Goal: Transaction & Acquisition: Purchase product/service

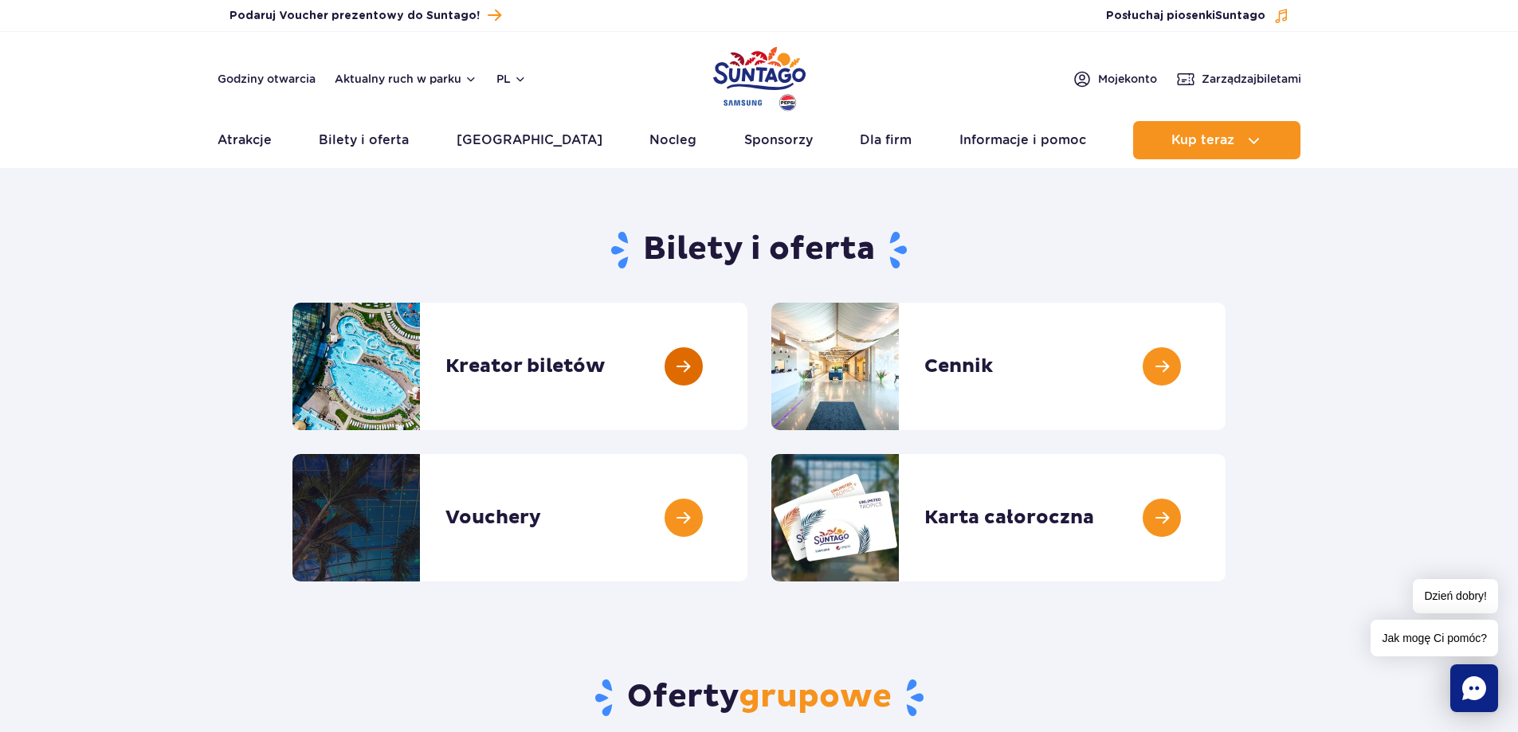
click at [747, 363] on link at bounding box center [747, 366] width 0 height 127
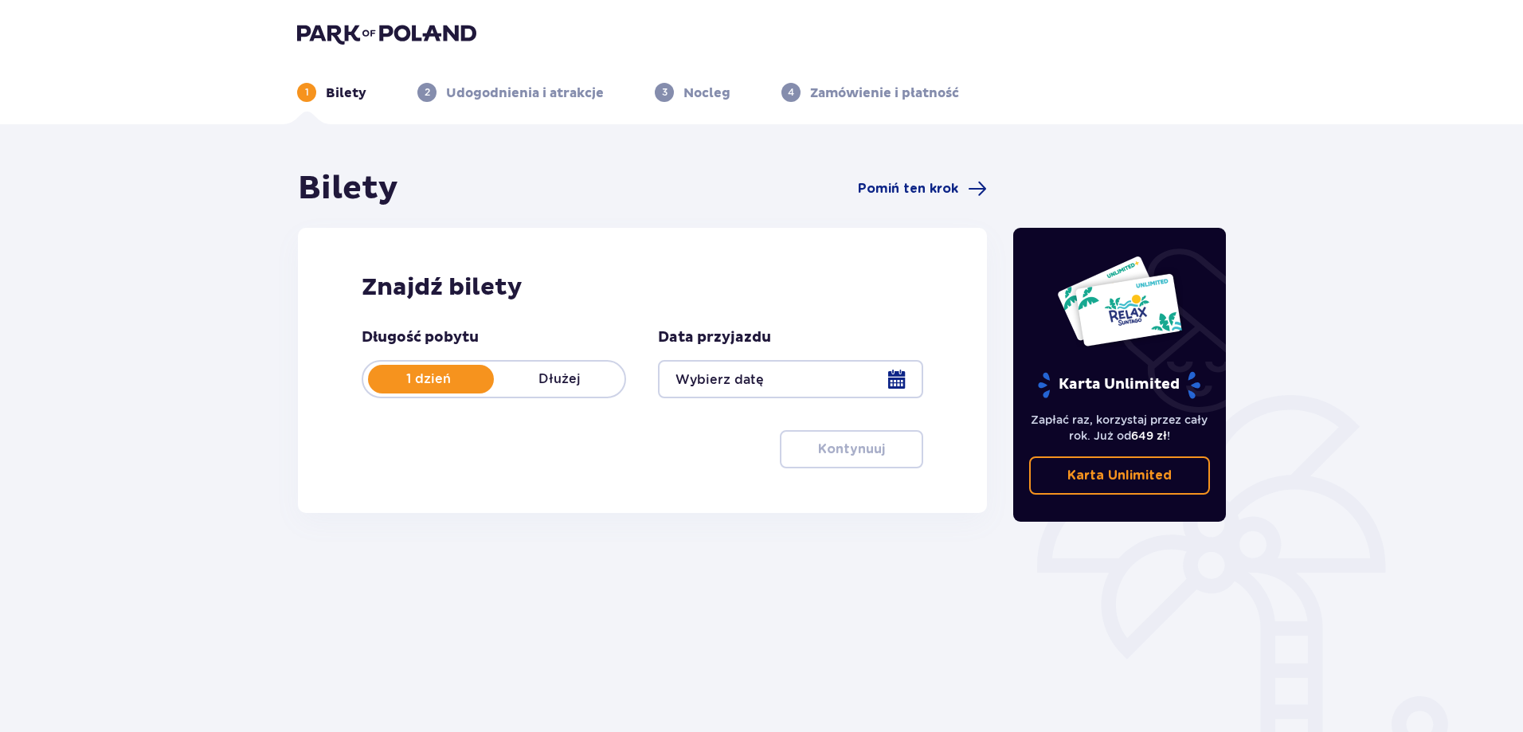
click at [906, 379] on div at bounding box center [790, 379] width 265 height 38
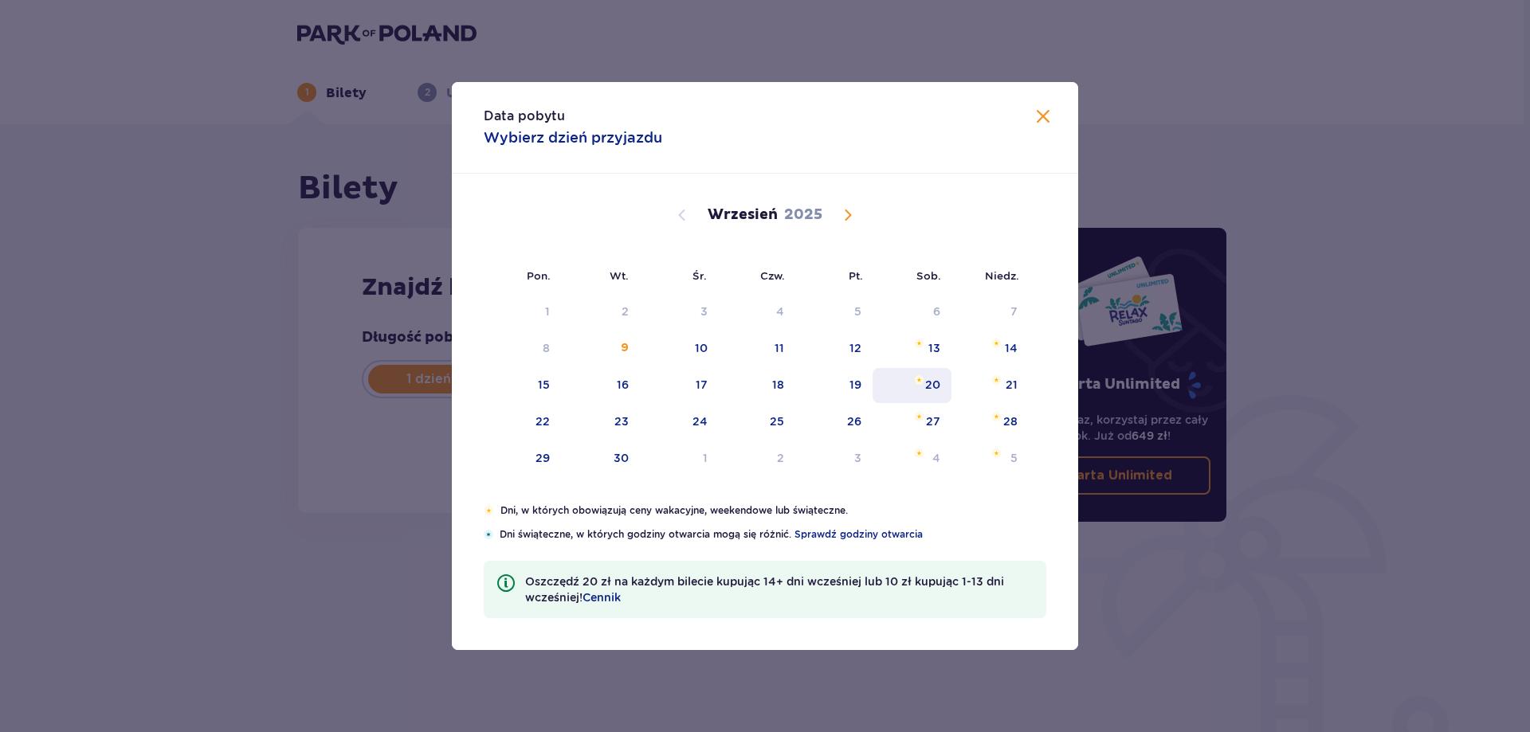
click at [932, 382] on div "20" at bounding box center [932, 385] width 15 height 16
type input "20.09.25"
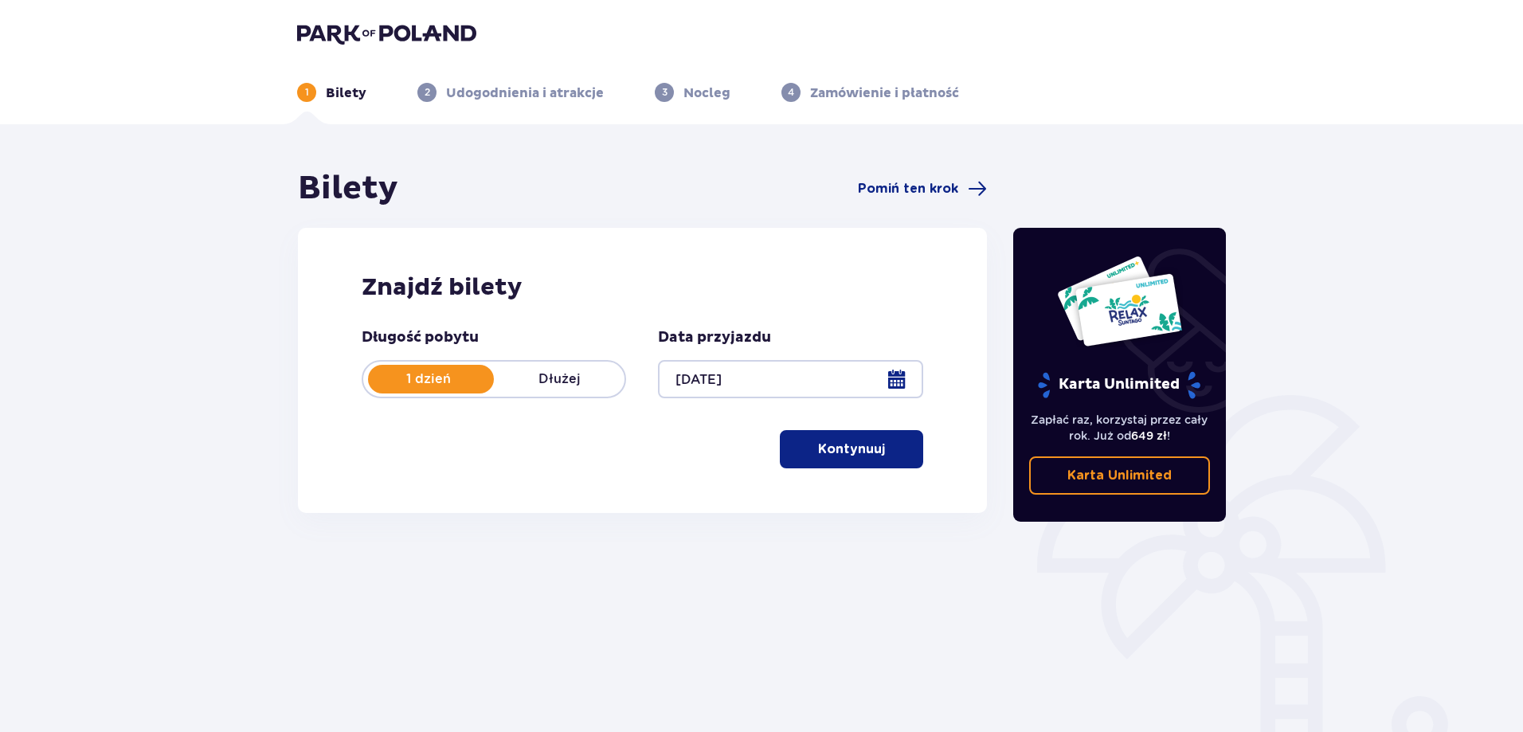
click at [859, 447] on p "Kontynuuj" at bounding box center [851, 450] width 67 height 18
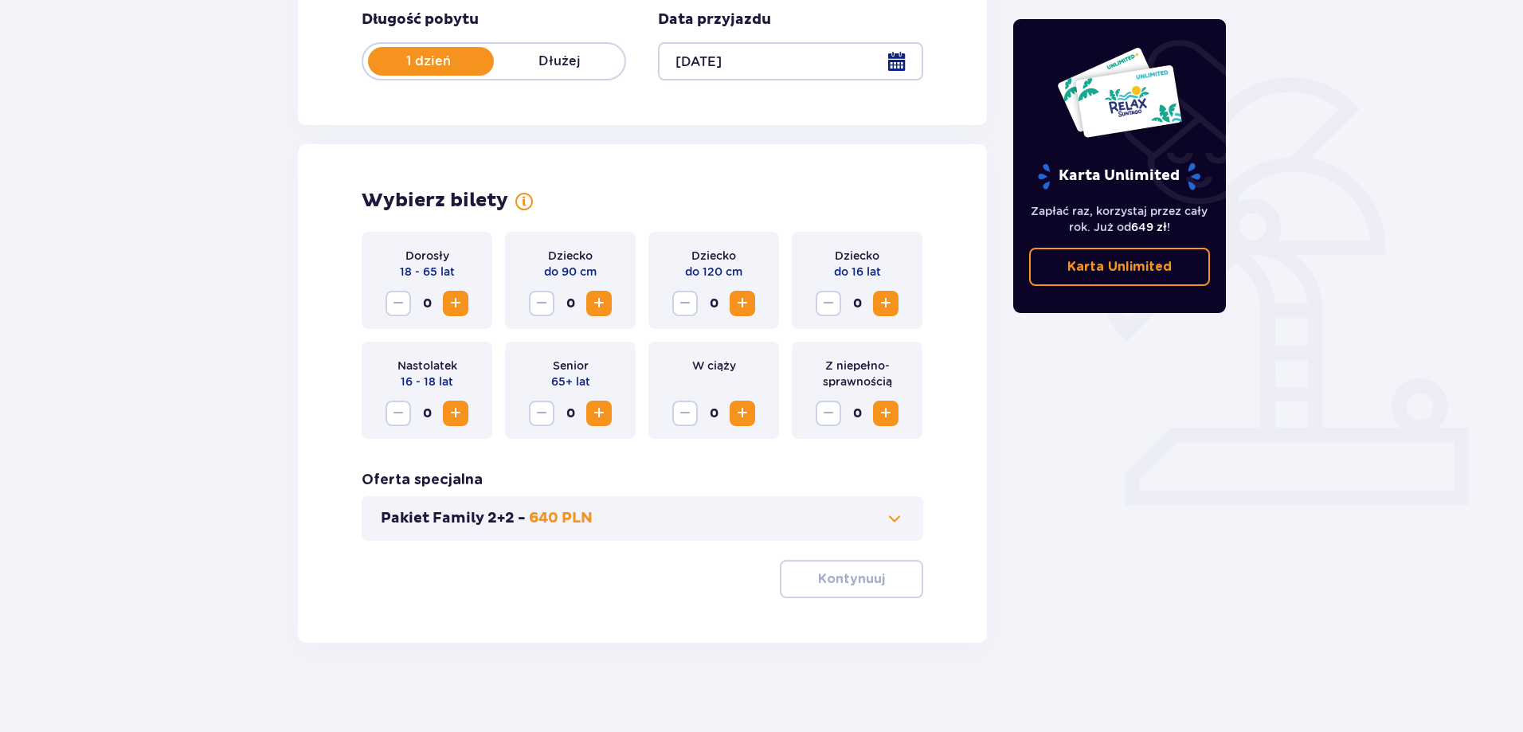
scroll to position [324, 0]
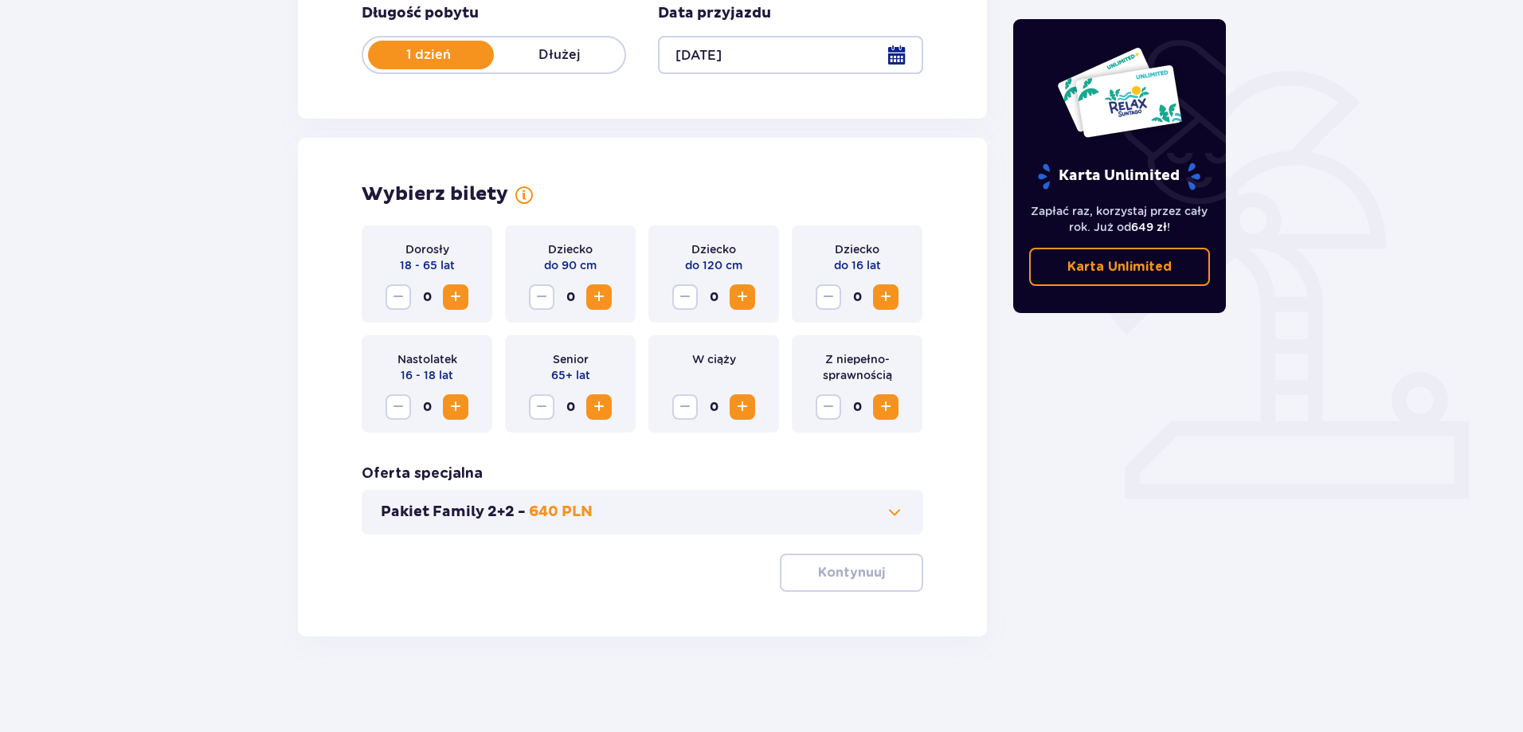
click at [457, 301] on span "Increase" at bounding box center [455, 297] width 19 height 19
click at [886, 404] on span "Increase" at bounding box center [885, 407] width 19 height 19
click at [602, 300] on span "Increase" at bounding box center [599, 297] width 19 height 19
click at [896, 301] on button "Increase" at bounding box center [885, 296] width 25 height 25
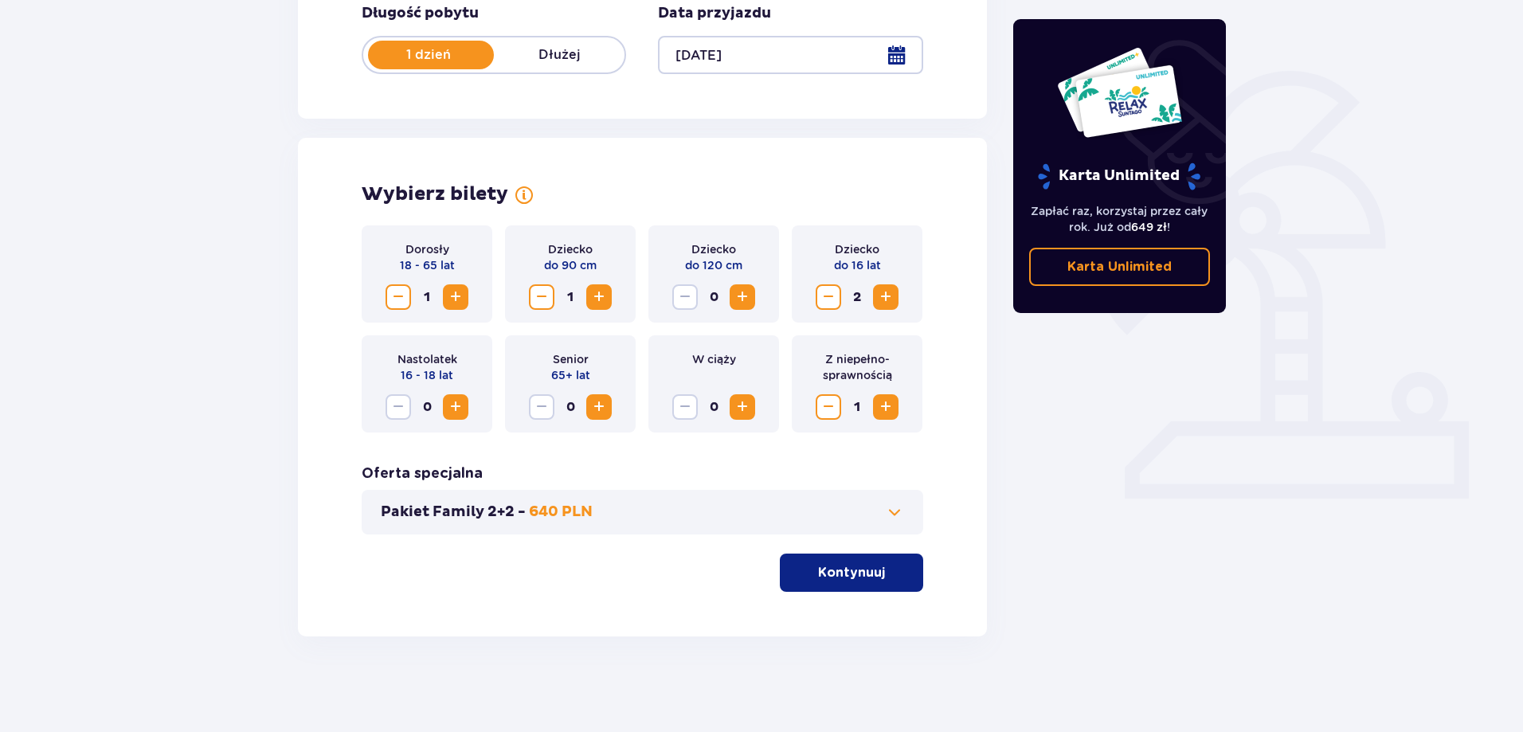
click at [885, 576] on span "button" at bounding box center [888, 572] width 19 height 19
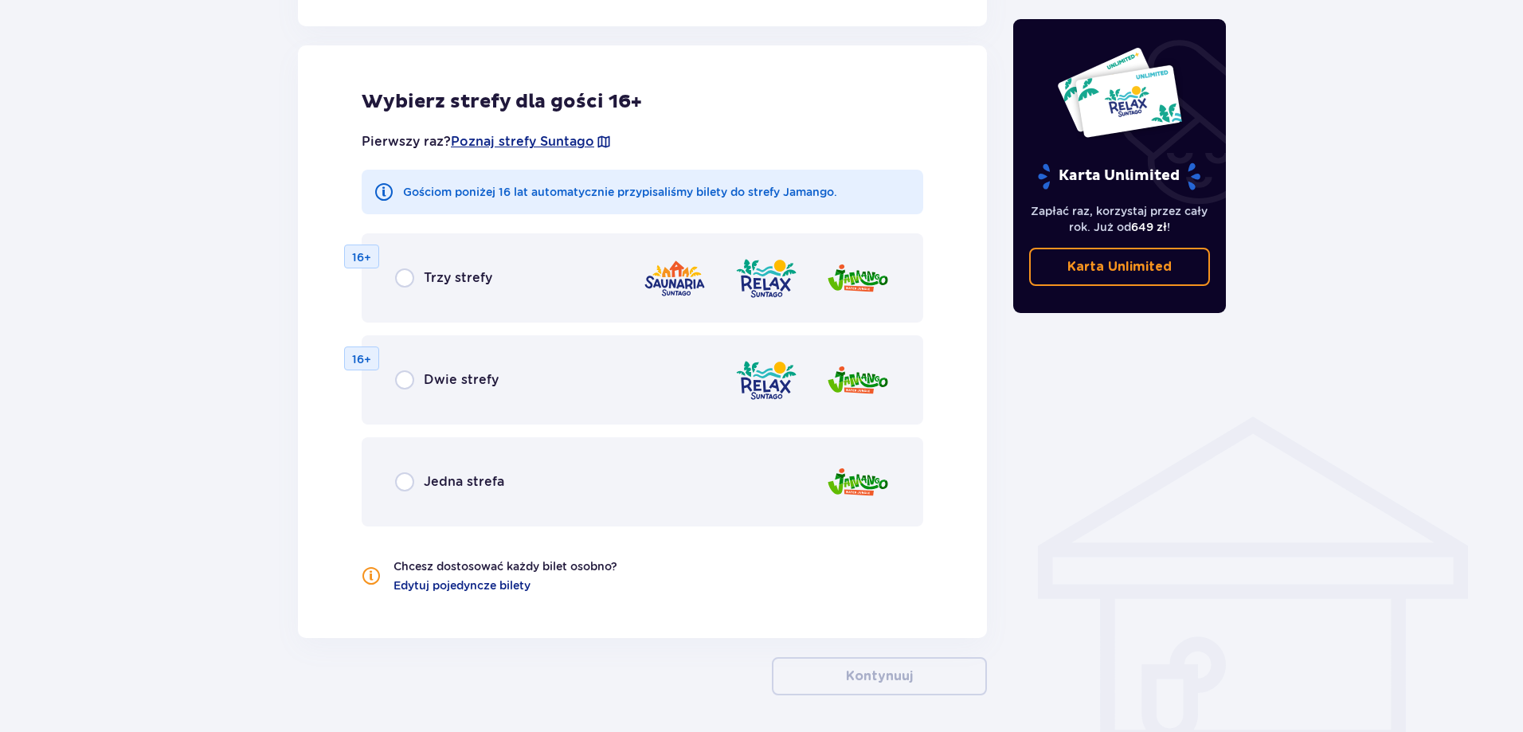
scroll to position [884, 0]
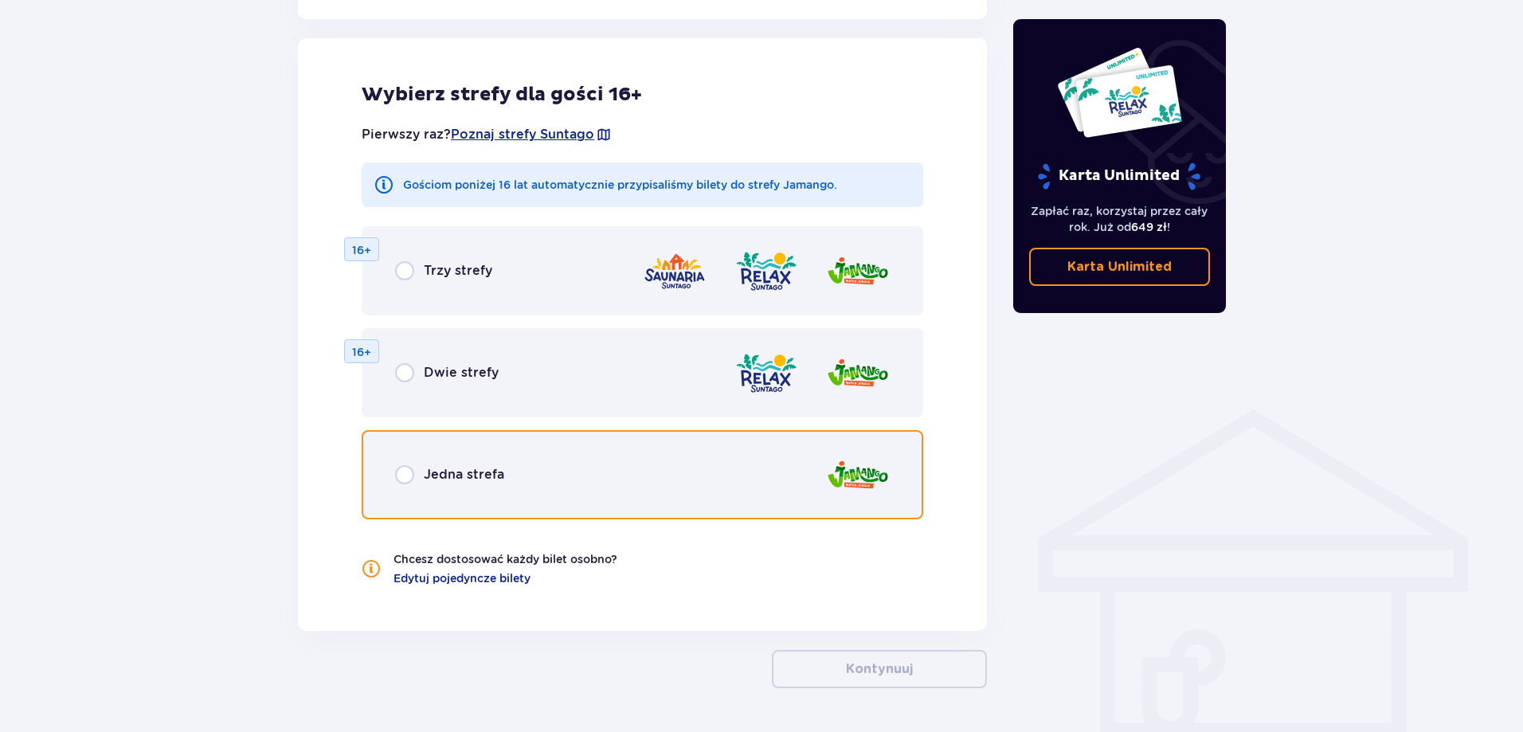
click at [414, 474] on input "radio" at bounding box center [404, 474] width 19 height 19
radio input "true"
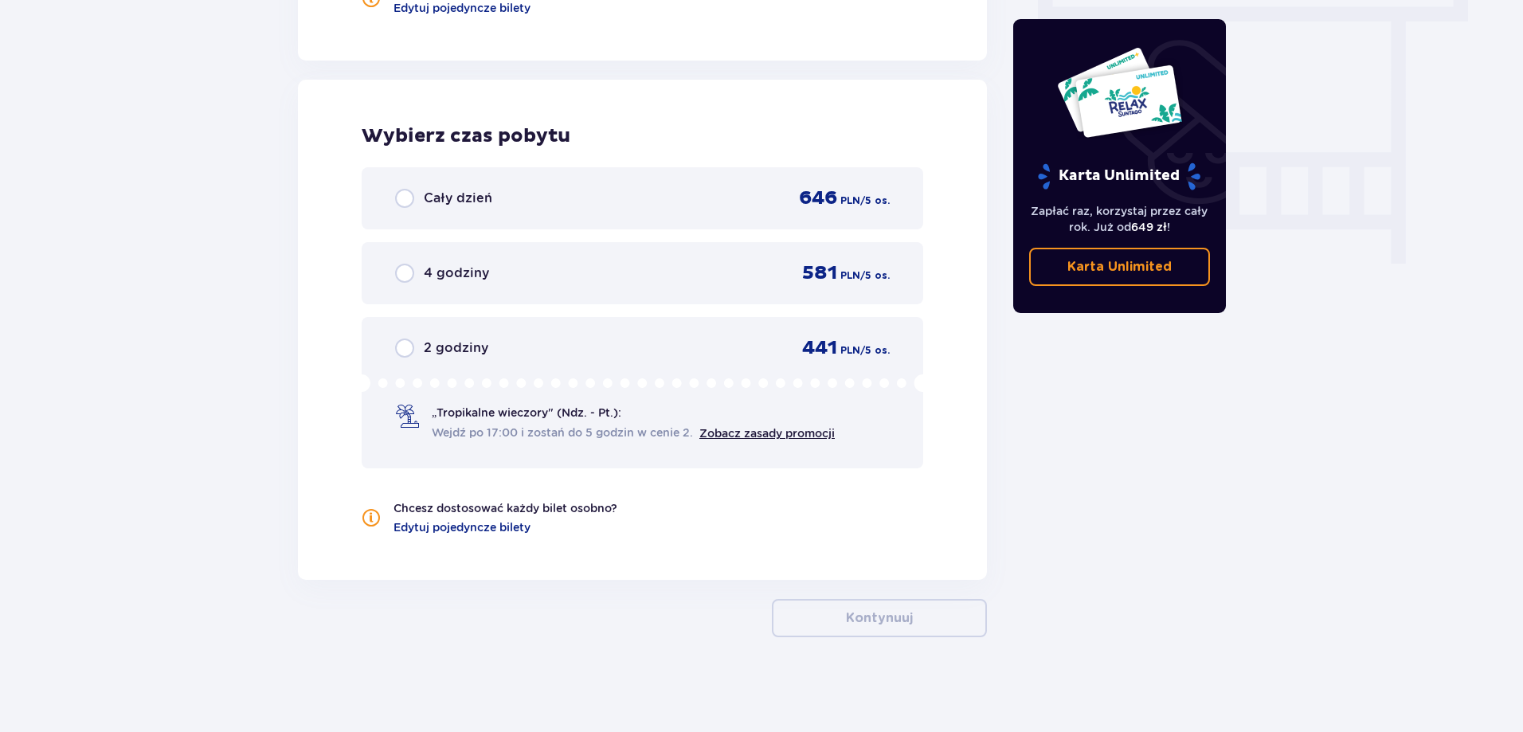
scroll to position [1456, 0]
click at [743, 433] on link "Zobacz zasady promocji" at bounding box center [767, 432] width 135 height 13
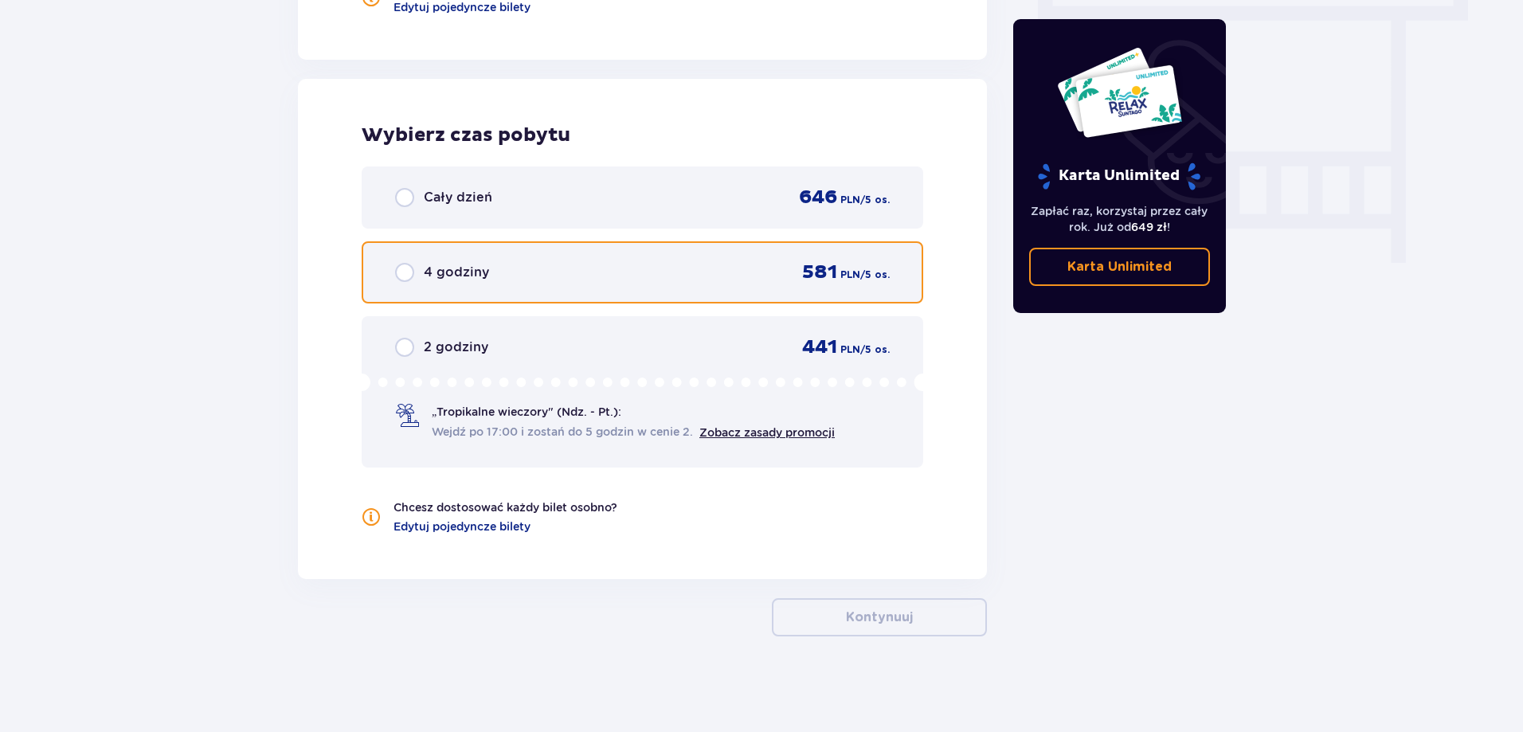
click at [410, 280] on input "radio" at bounding box center [404, 272] width 19 height 19
radio input "true"
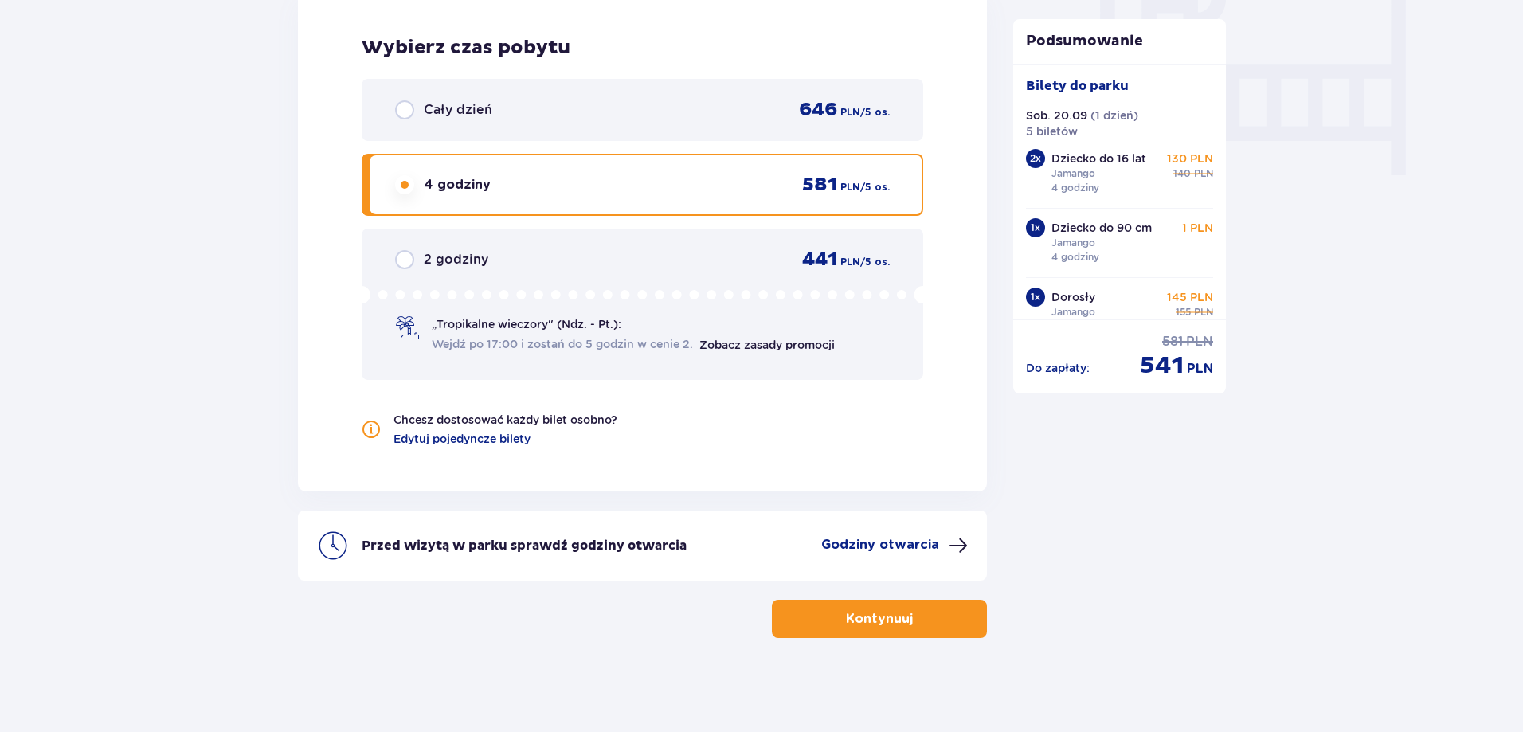
scroll to position [1545, 0]
click at [923, 629] on button "Kontynuuj" at bounding box center [879, 617] width 215 height 38
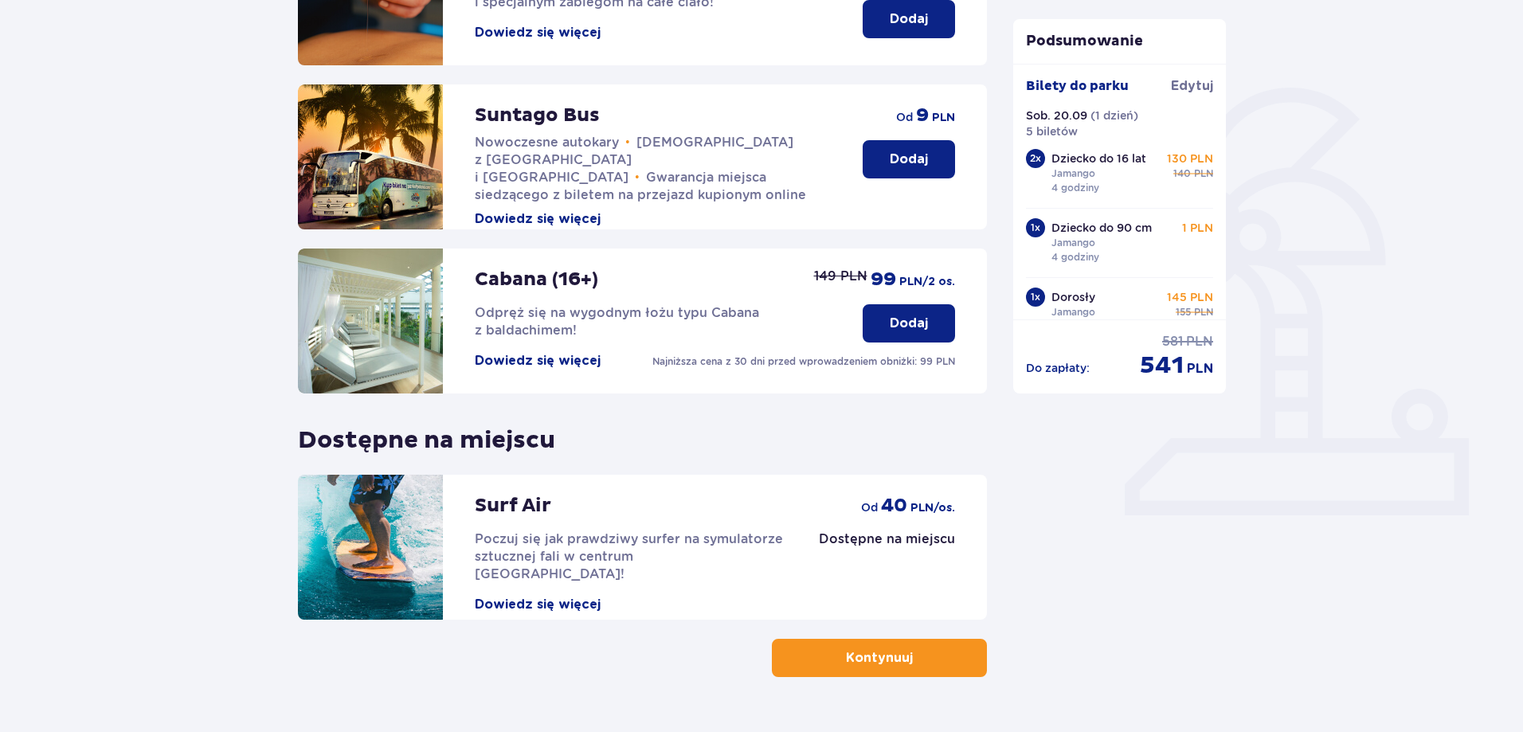
scroll to position [348, 0]
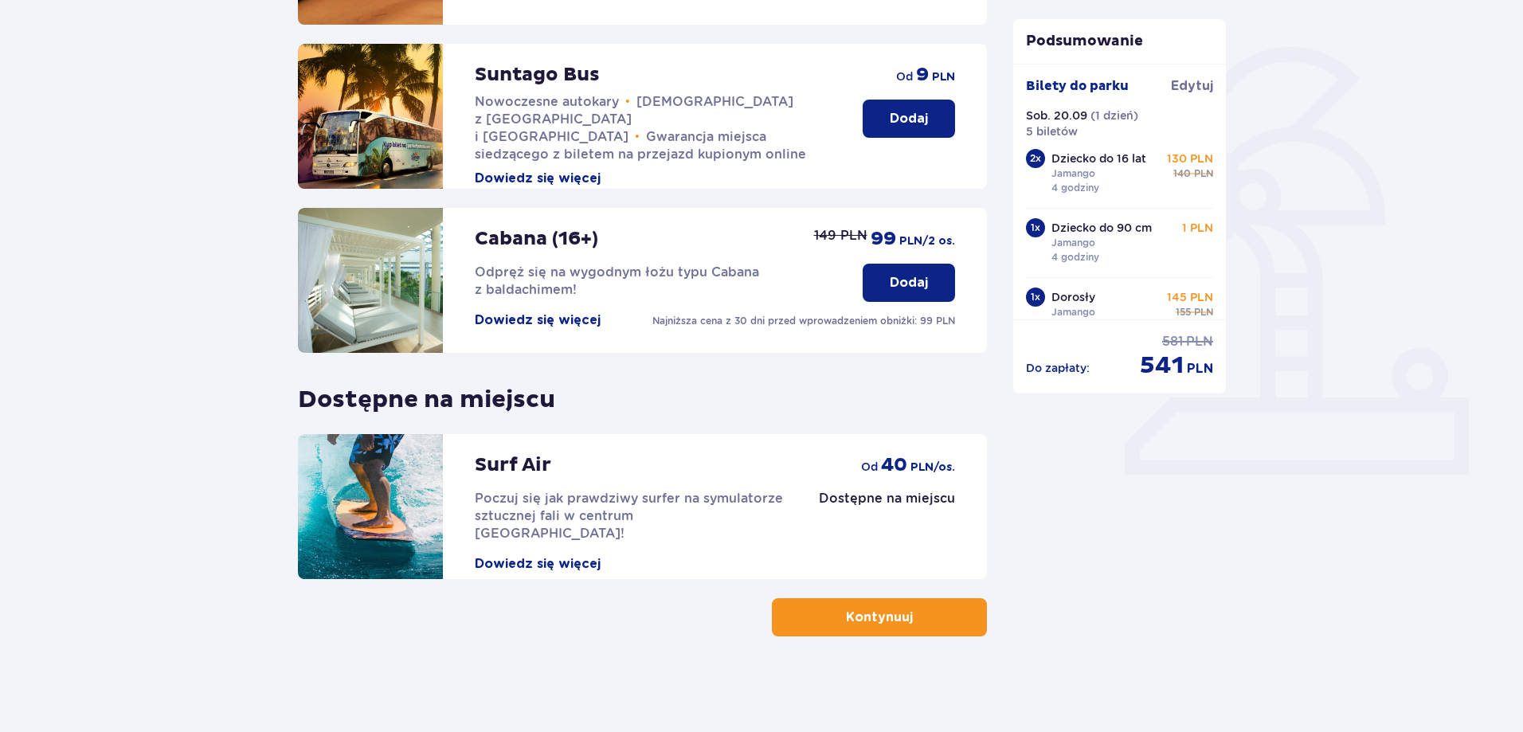
click at [932, 619] on button "Kontynuuj" at bounding box center [879, 617] width 215 height 38
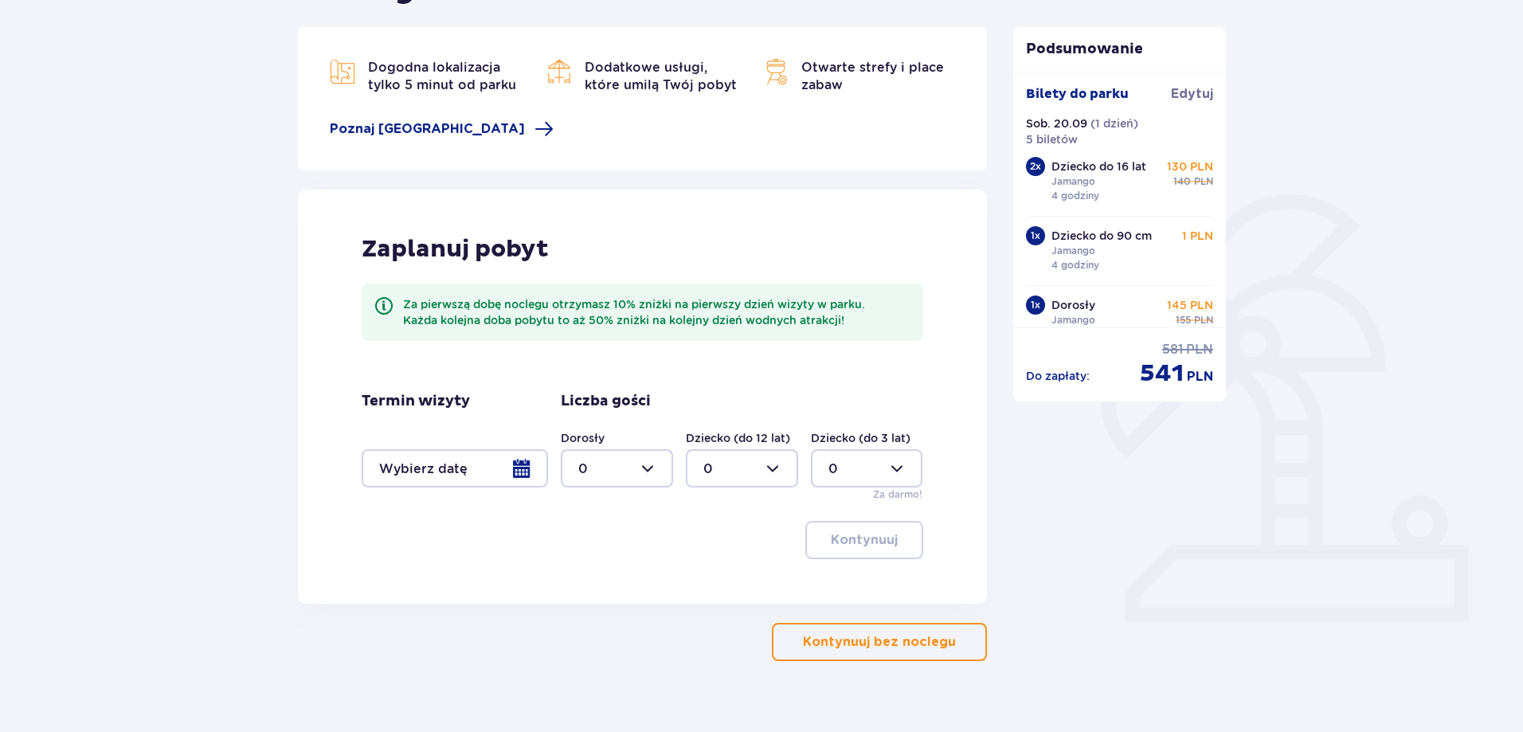
scroll to position [225, 0]
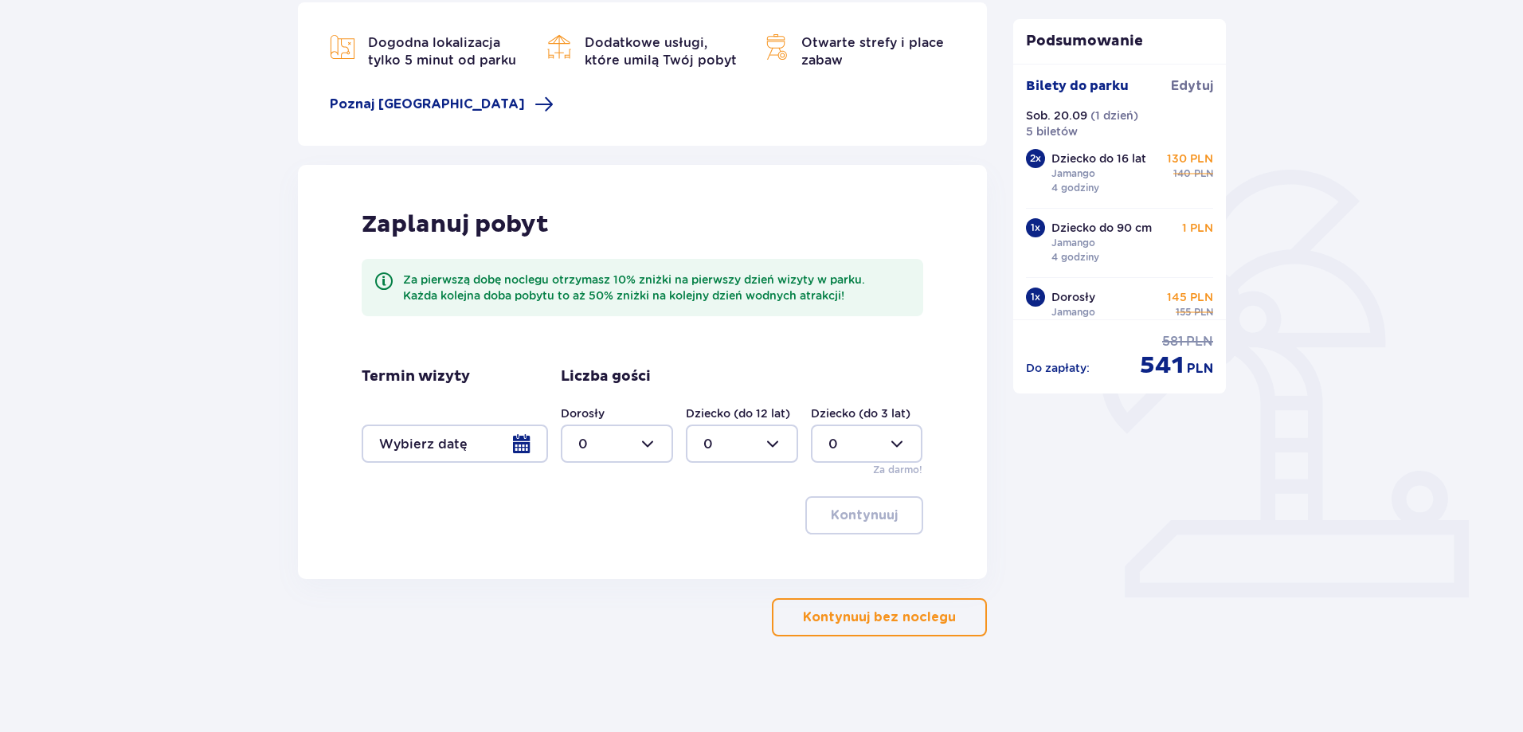
click at [839, 628] on button "Kontynuuj bez noclegu" at bounding box center [879, 617] width 215 height 38
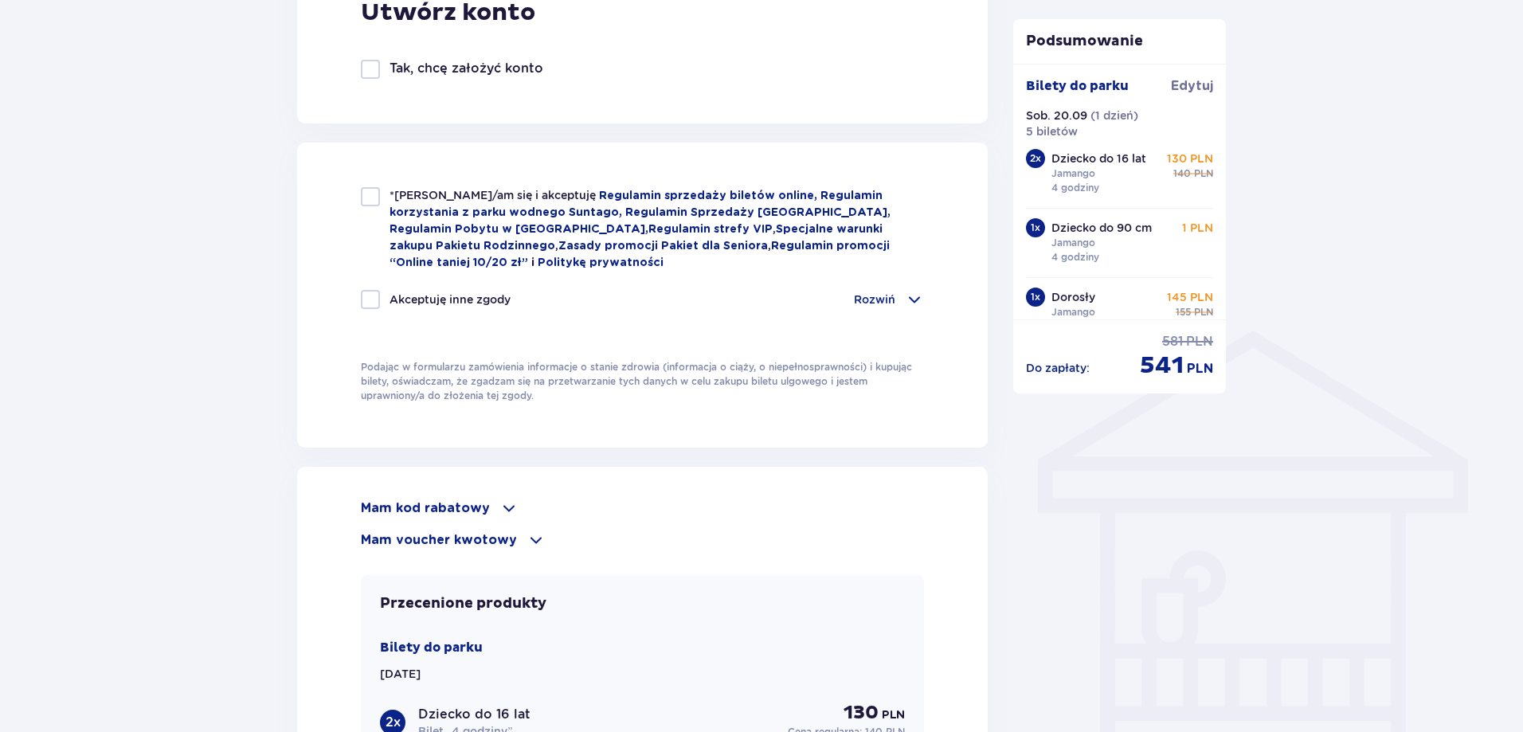
scroll to position [1036, 0]
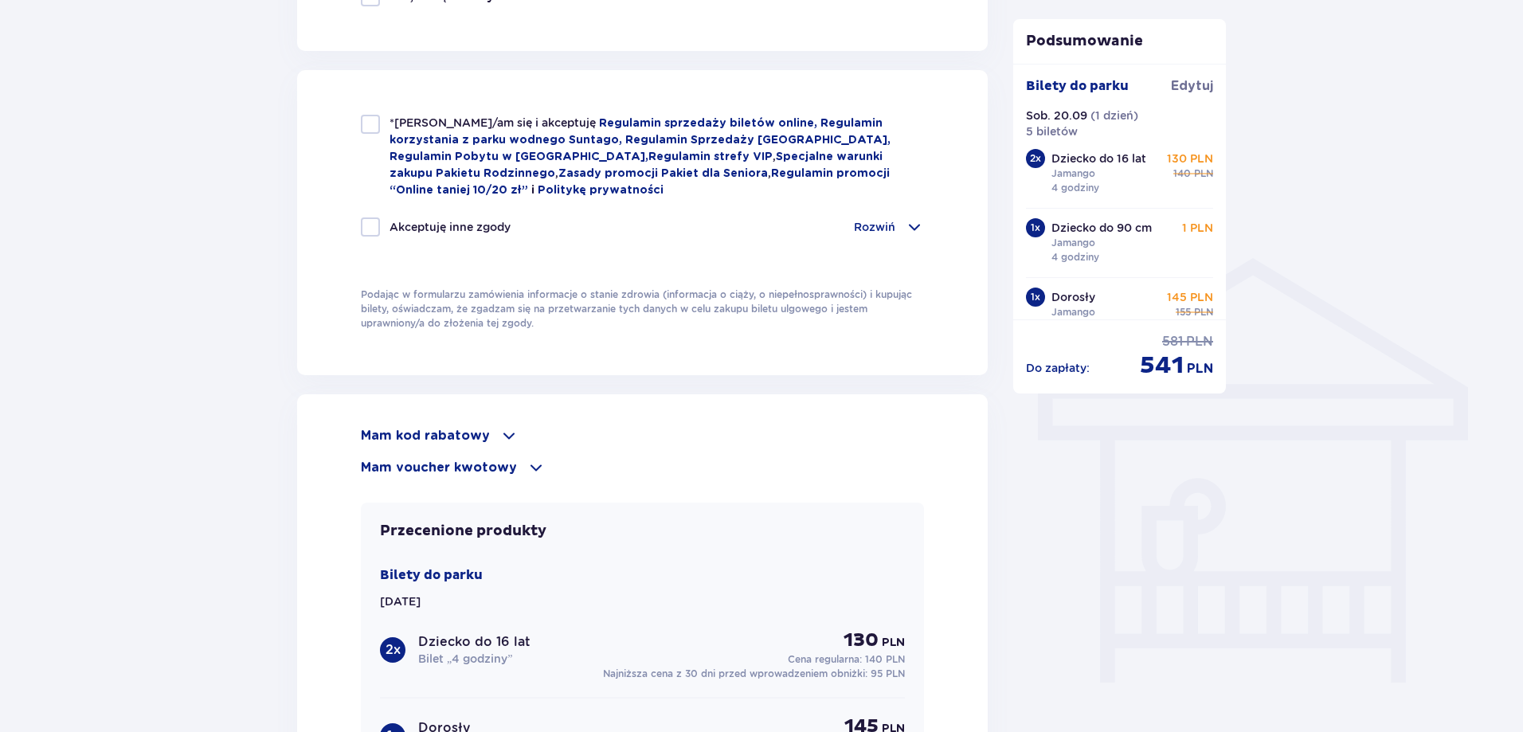
click at [493, 459] on p "Mam voucher kwotowy" at bounding box center [439, 468] width 156 height 18
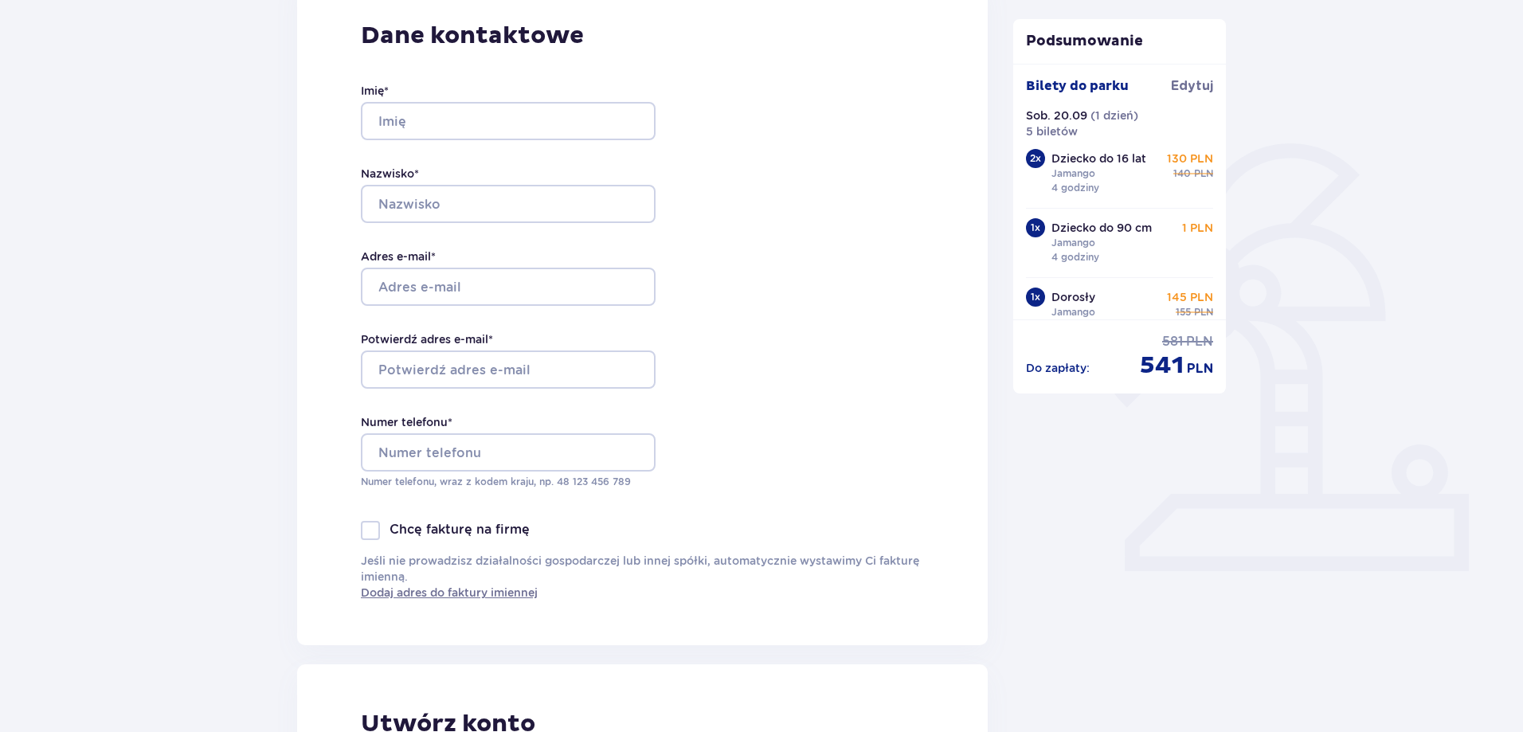
scroll to position [87, 0]
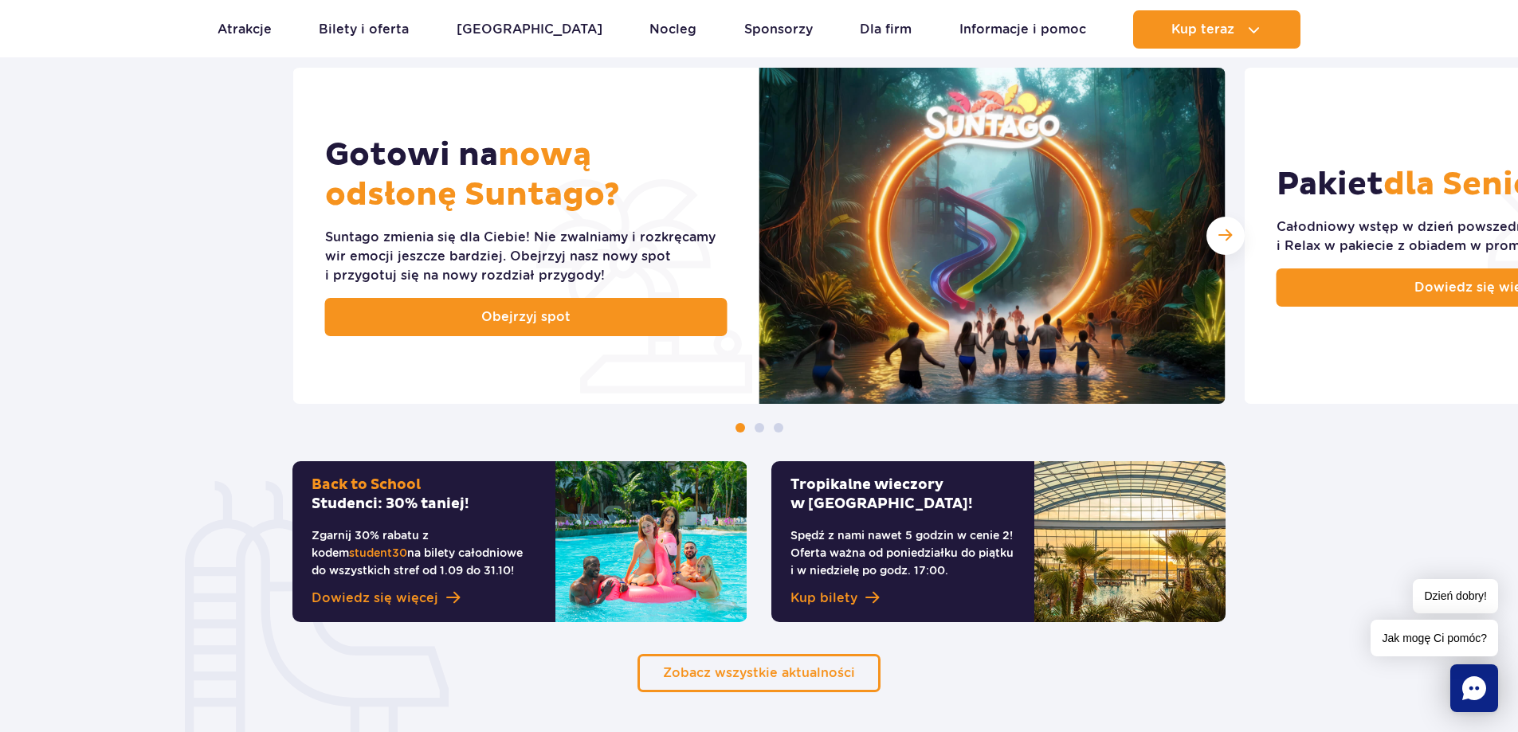
scroll to position [717, 0]
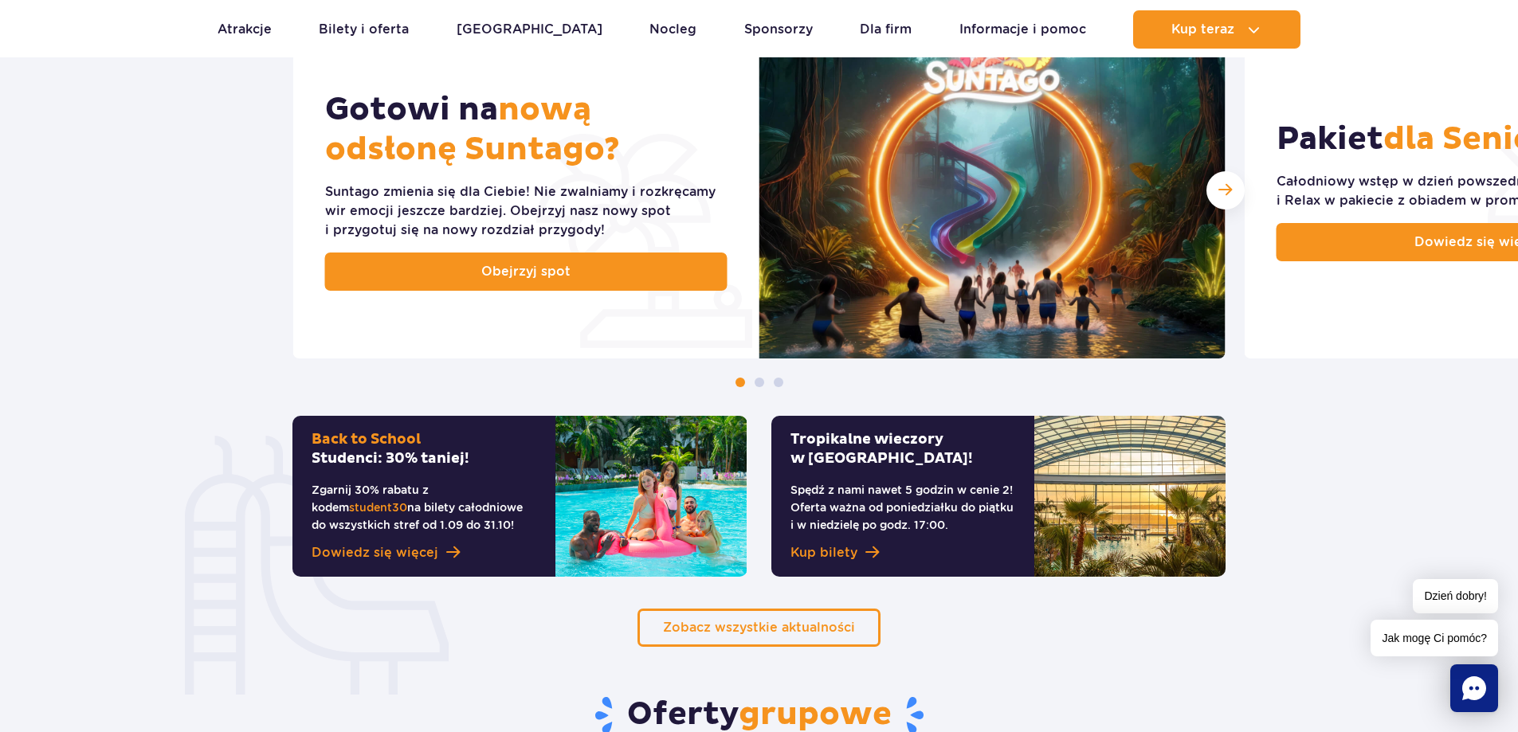
click at [1454, 640] on span "Jak mogę Ci pomóc?" at bounding box center [1433, 638] width 127 height 37
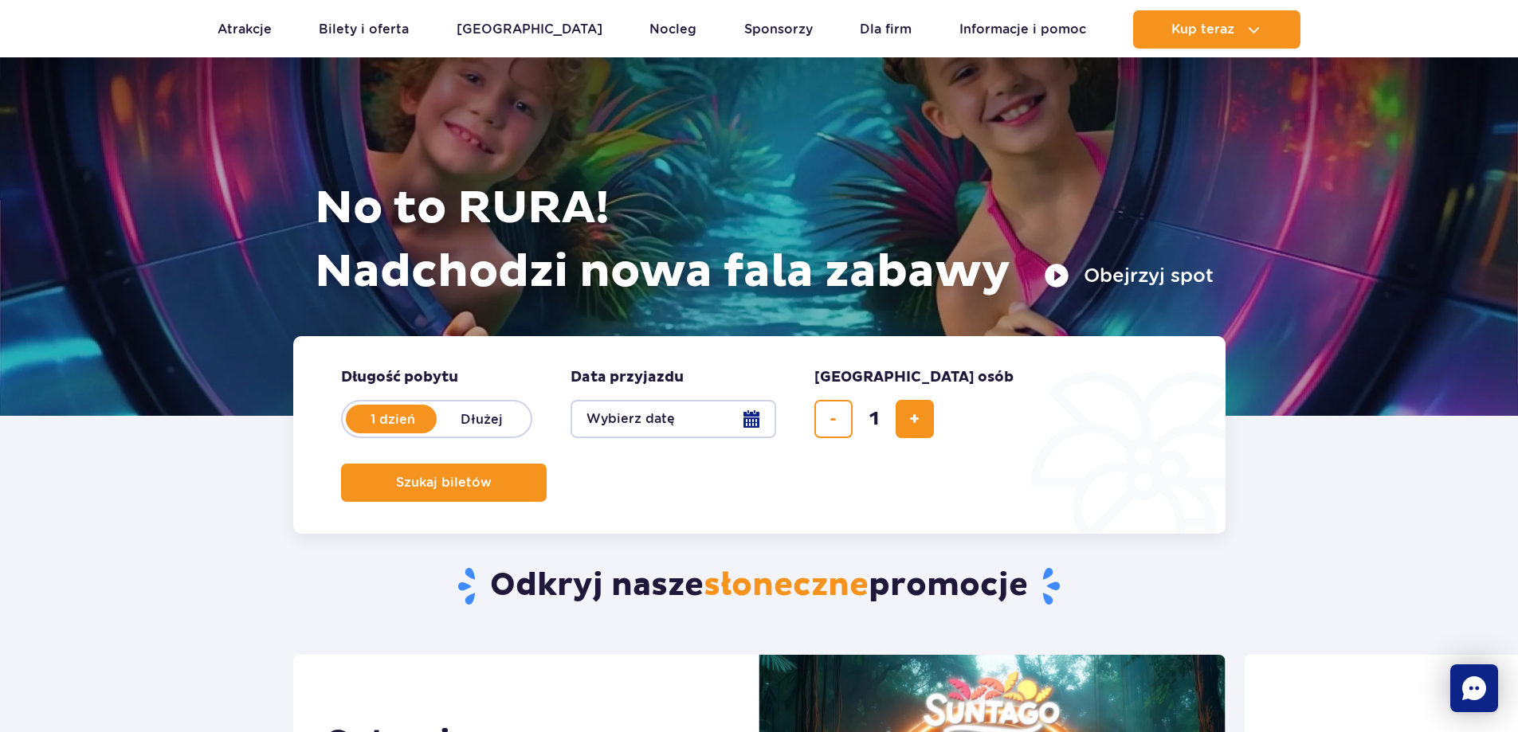
scroll to position [0, 0]
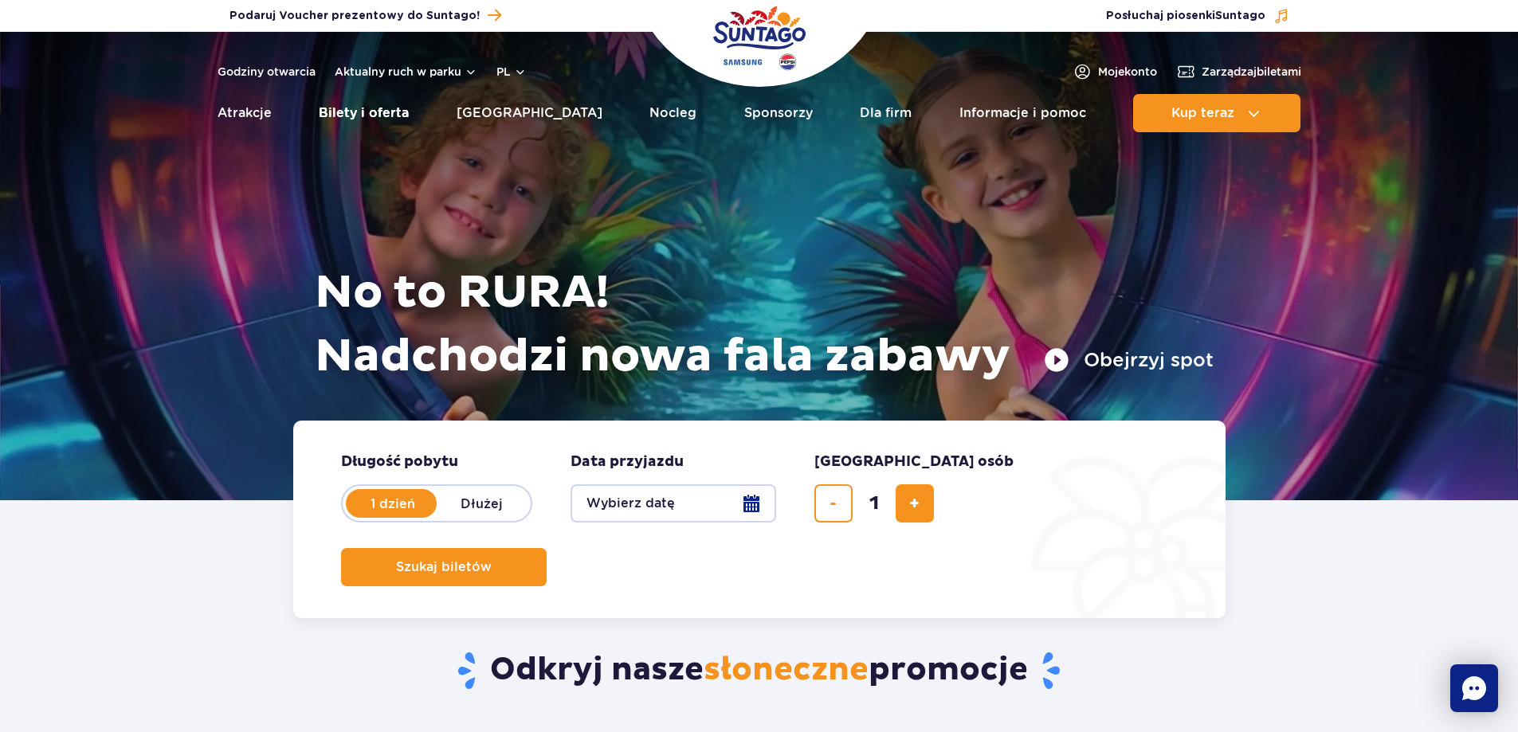
click at [376, 120] on link "Bilety i oferta" at bounding box center [364, 113] width 90 height 38
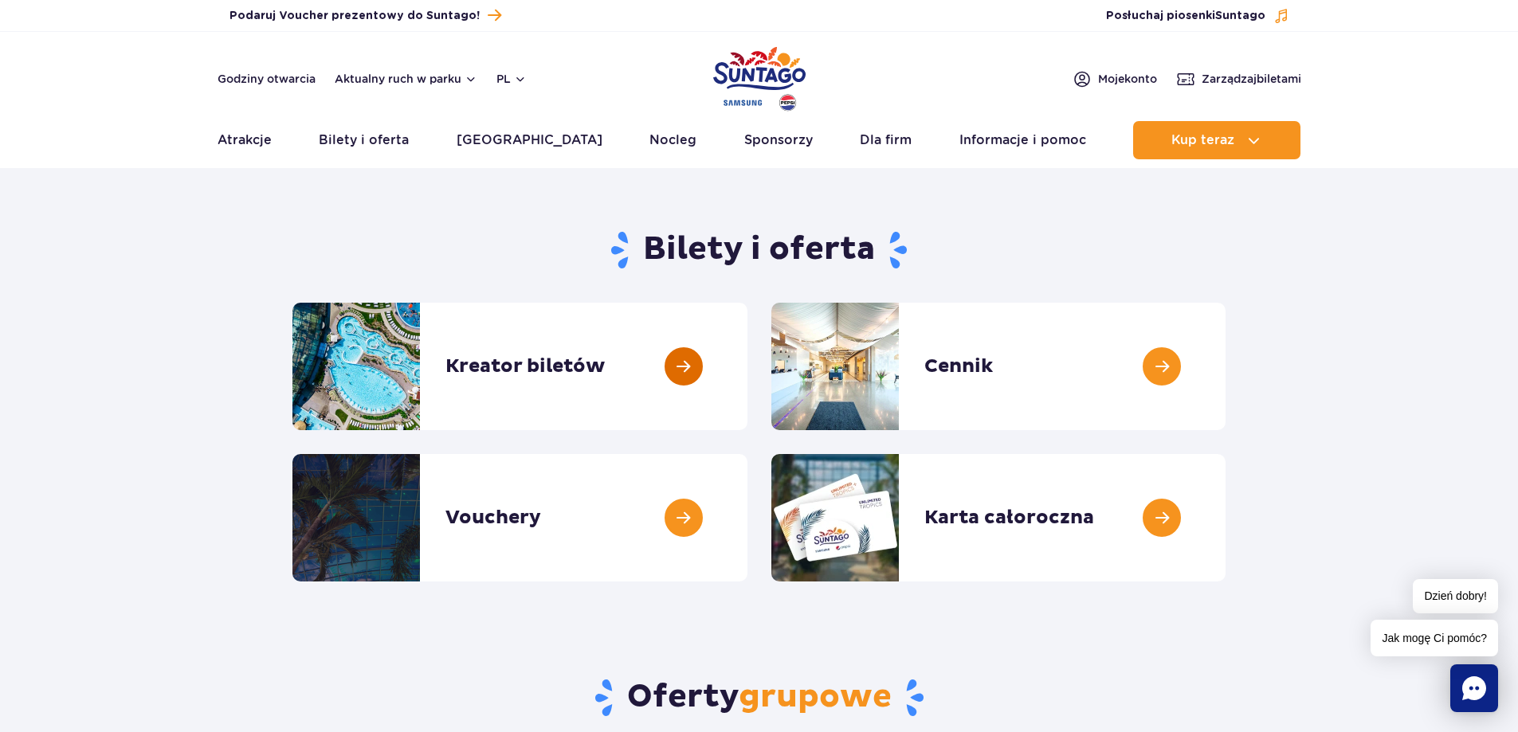
click at [747, 373] on link at bounding box center [747, 366] width 0 height 127
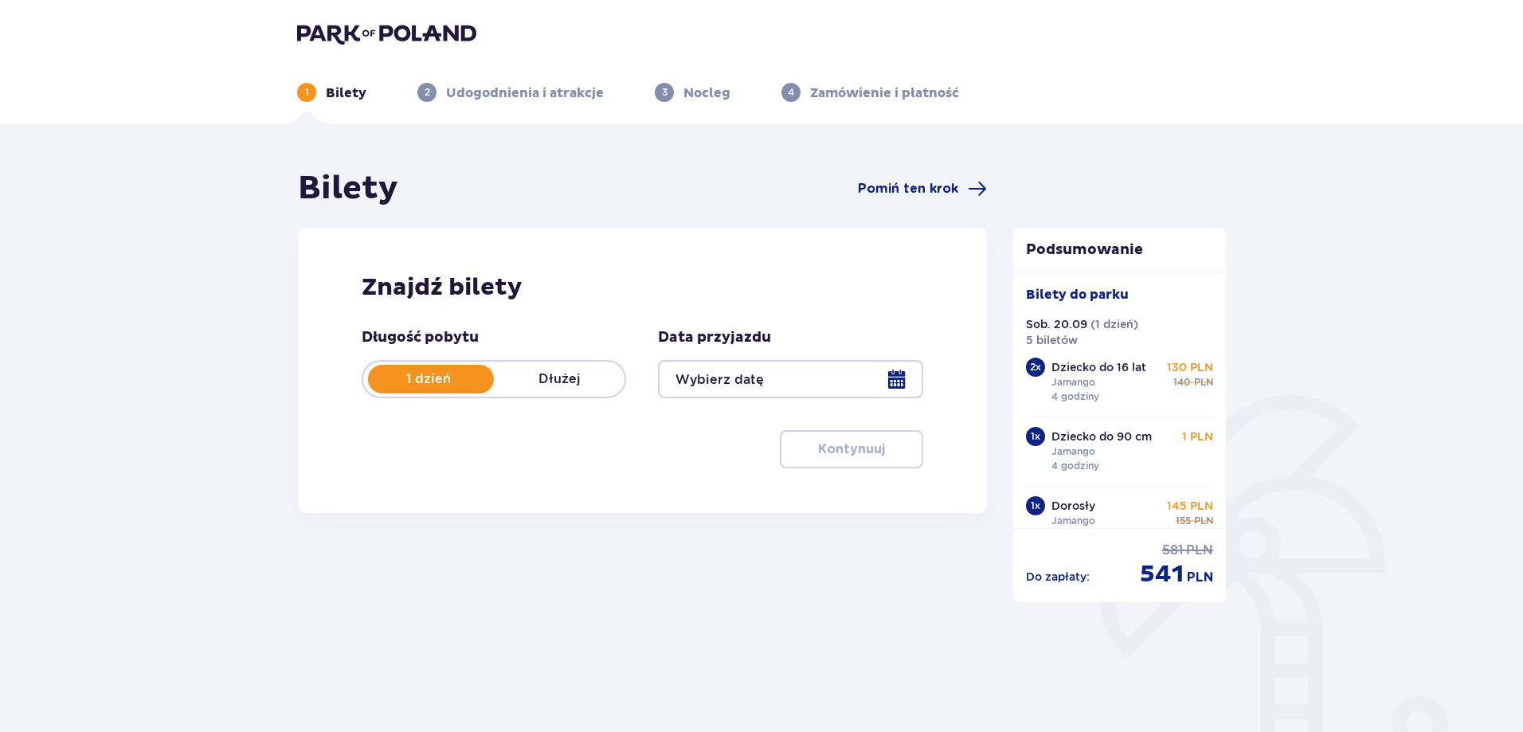
type input "[DATE]"
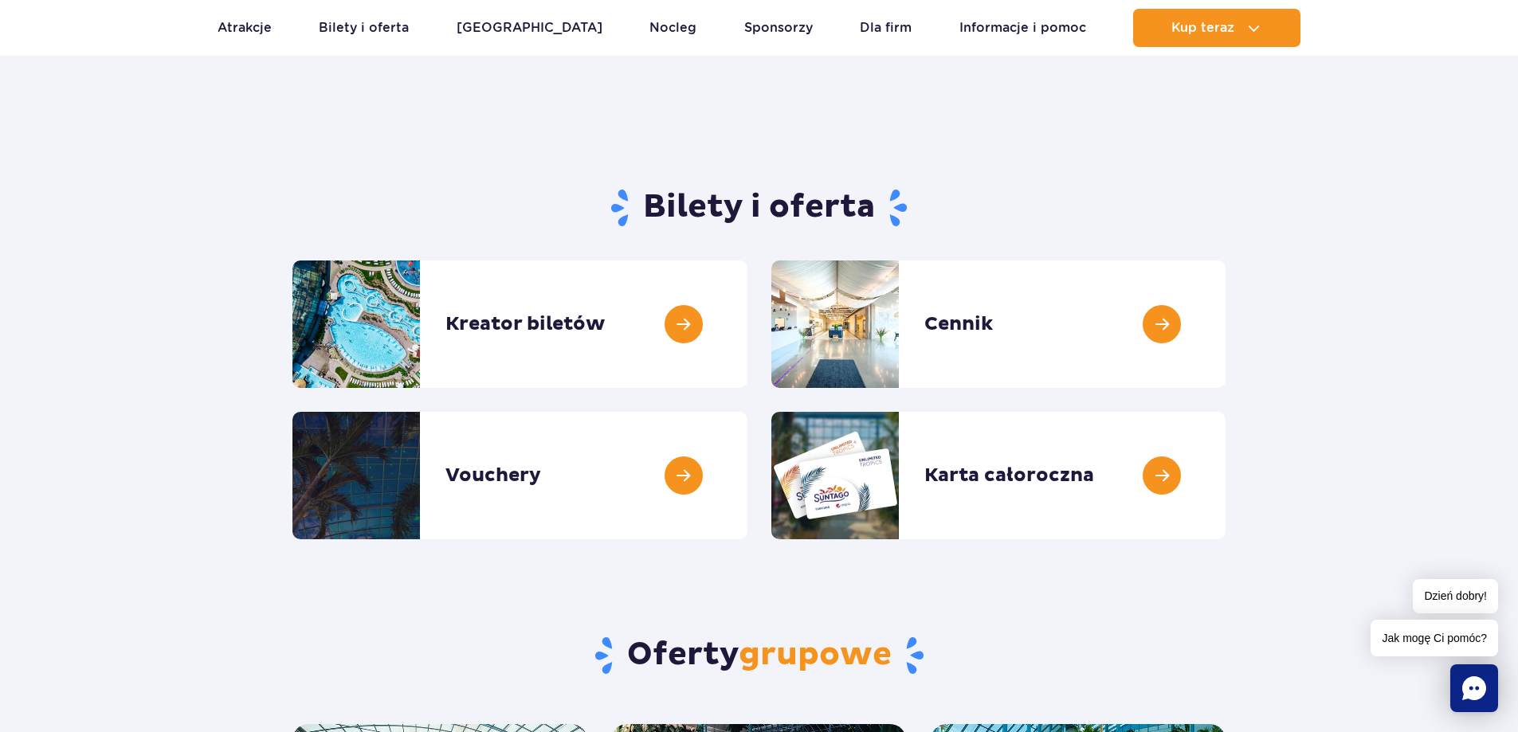
scroll to position [80, 0]
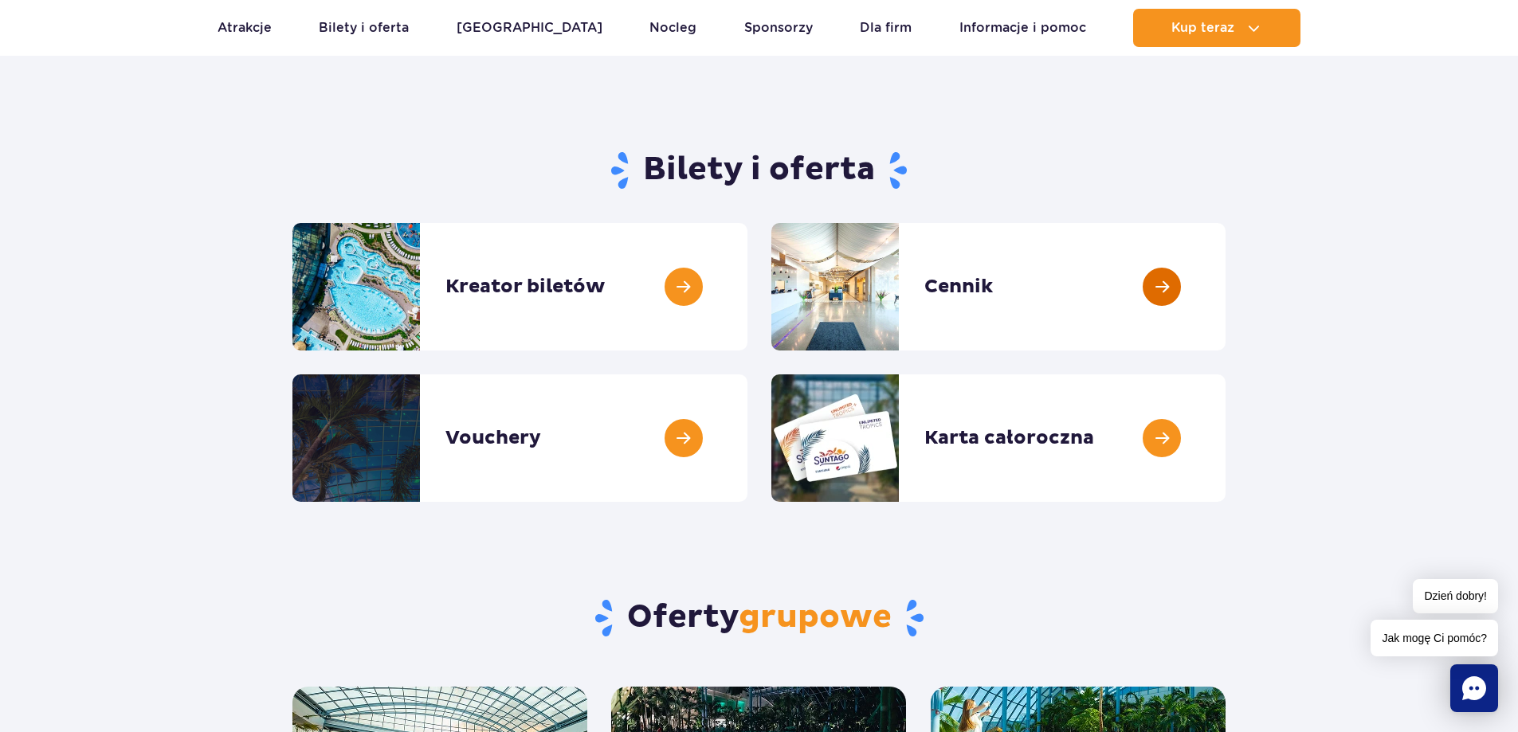
click at [1225, 265] on link at bounding box center [1225, 286] width 0 height 127
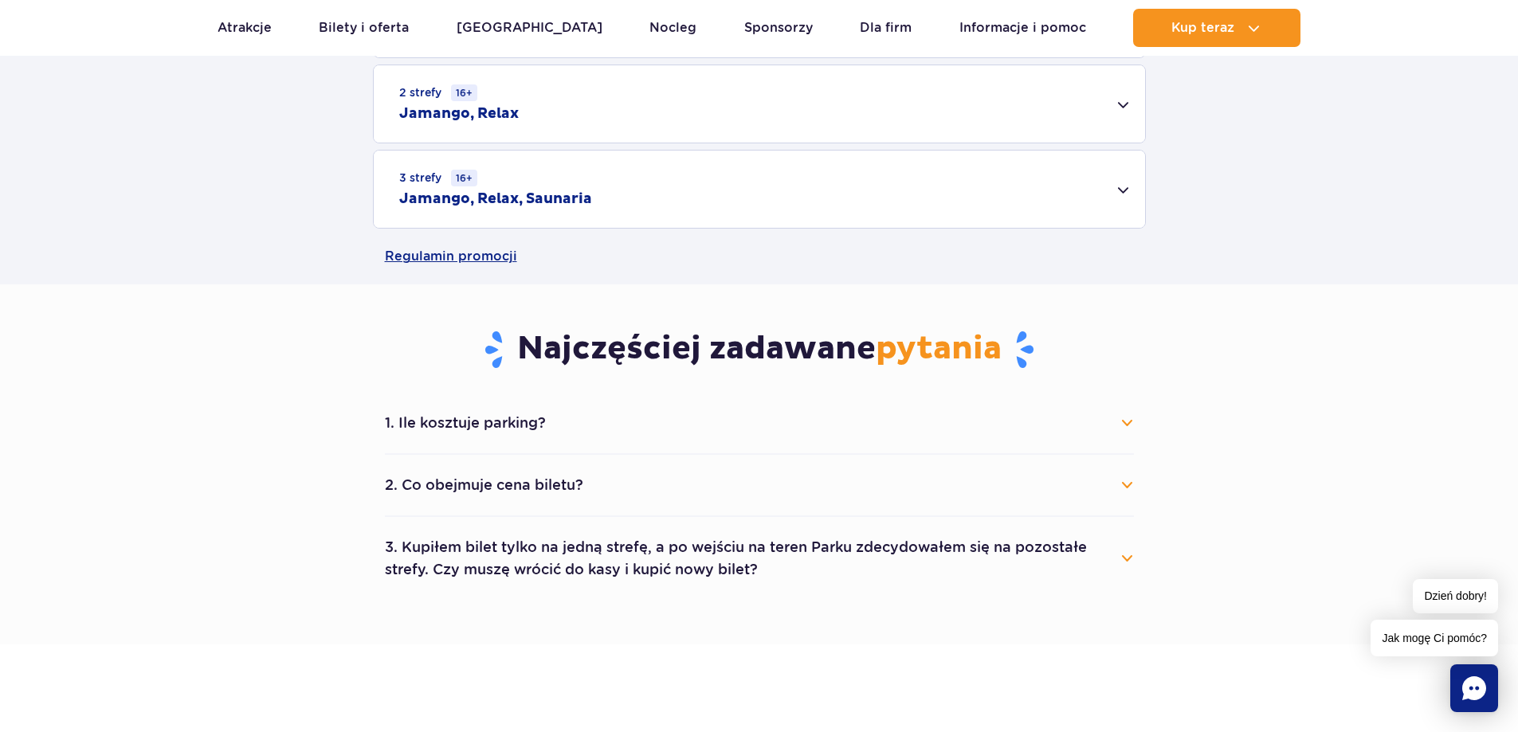
scroll to position [637, 0]
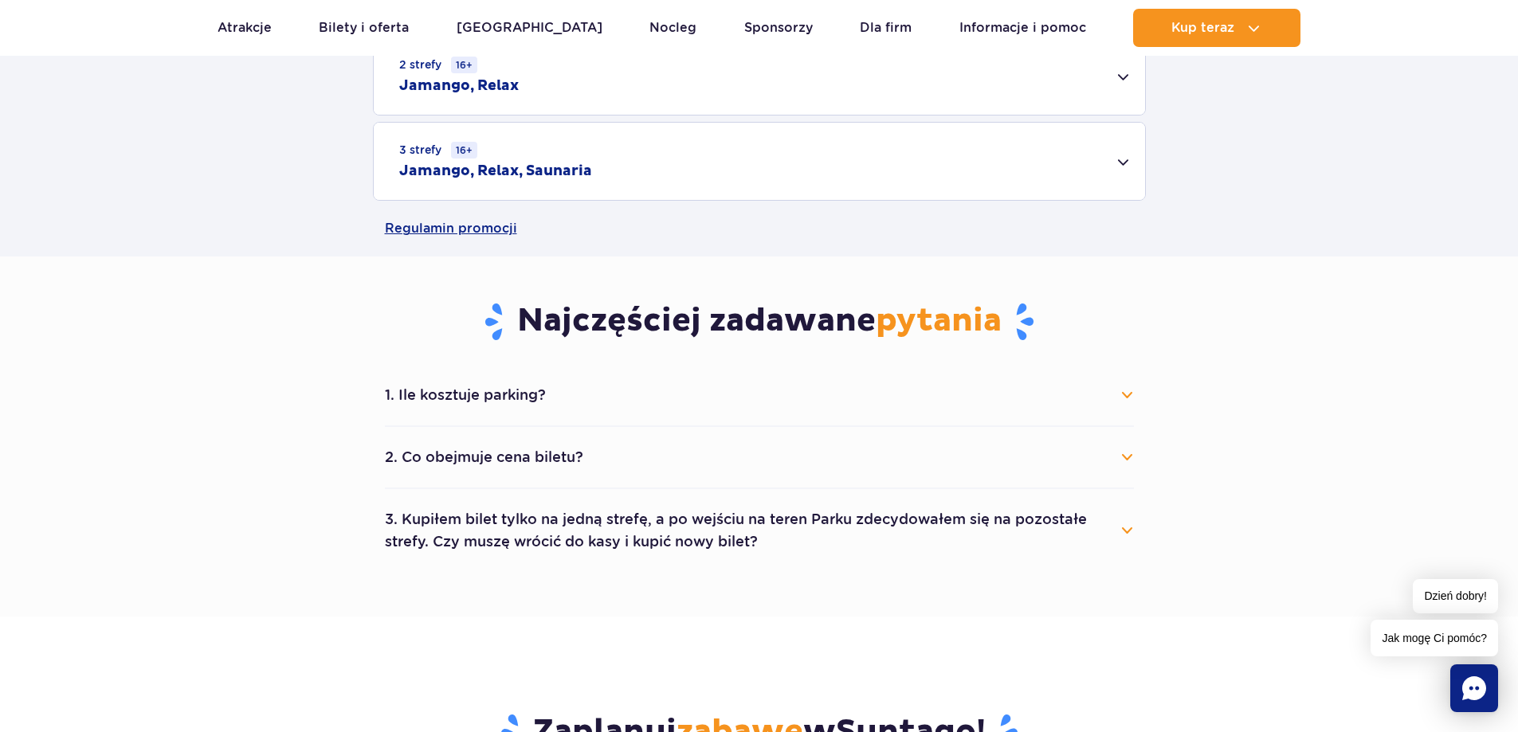
click at [514, 395] on button "1. Ile kosztuje parking?" at bounding box center [759, 395] width 749 height 35
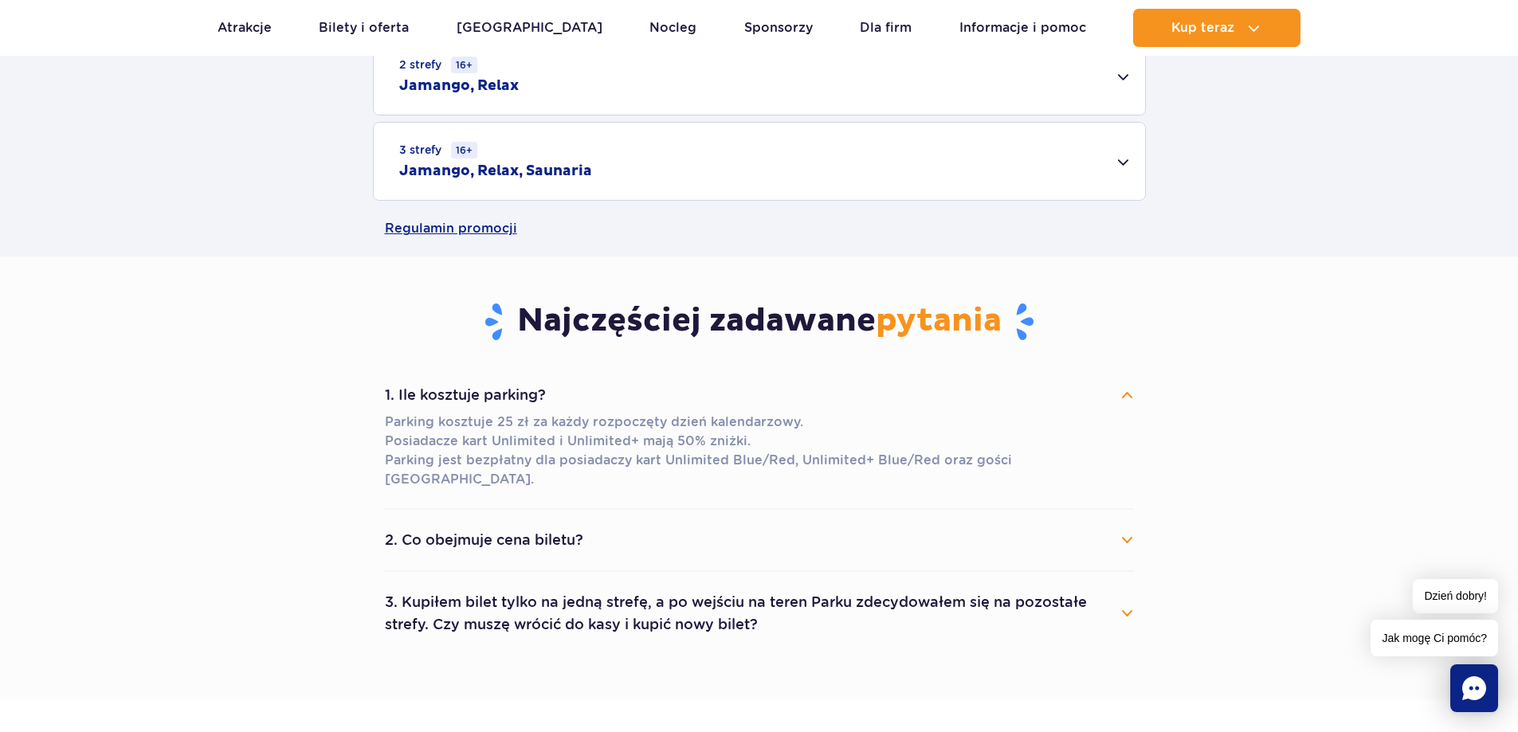
scroll to position [717, 0]
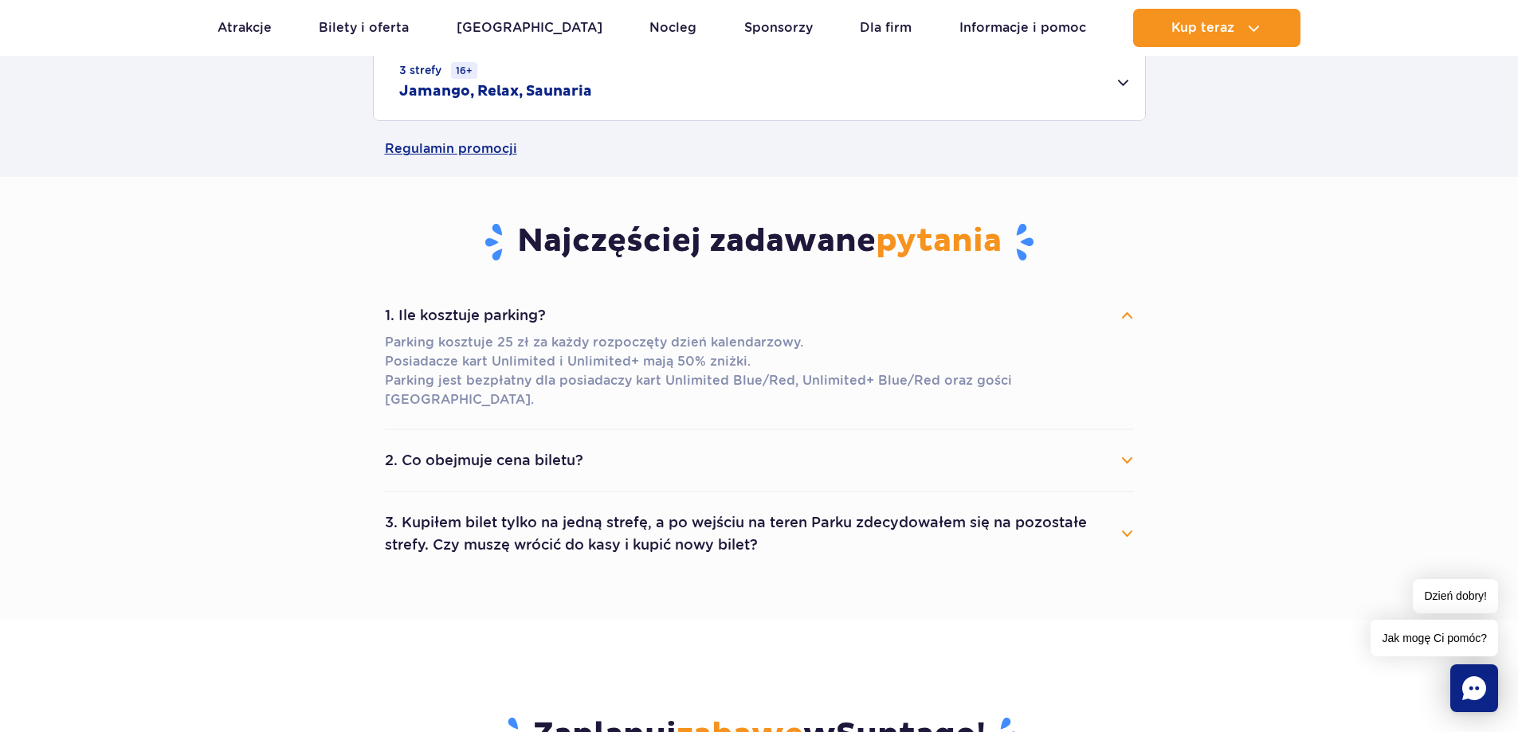
click at [621, 520] on button "3. Kupiłem bilet tylko na jedną strefę, a po wejściu na teren Parku zdecydowałe…" at bounding box center [759, 533] width 749 height 57
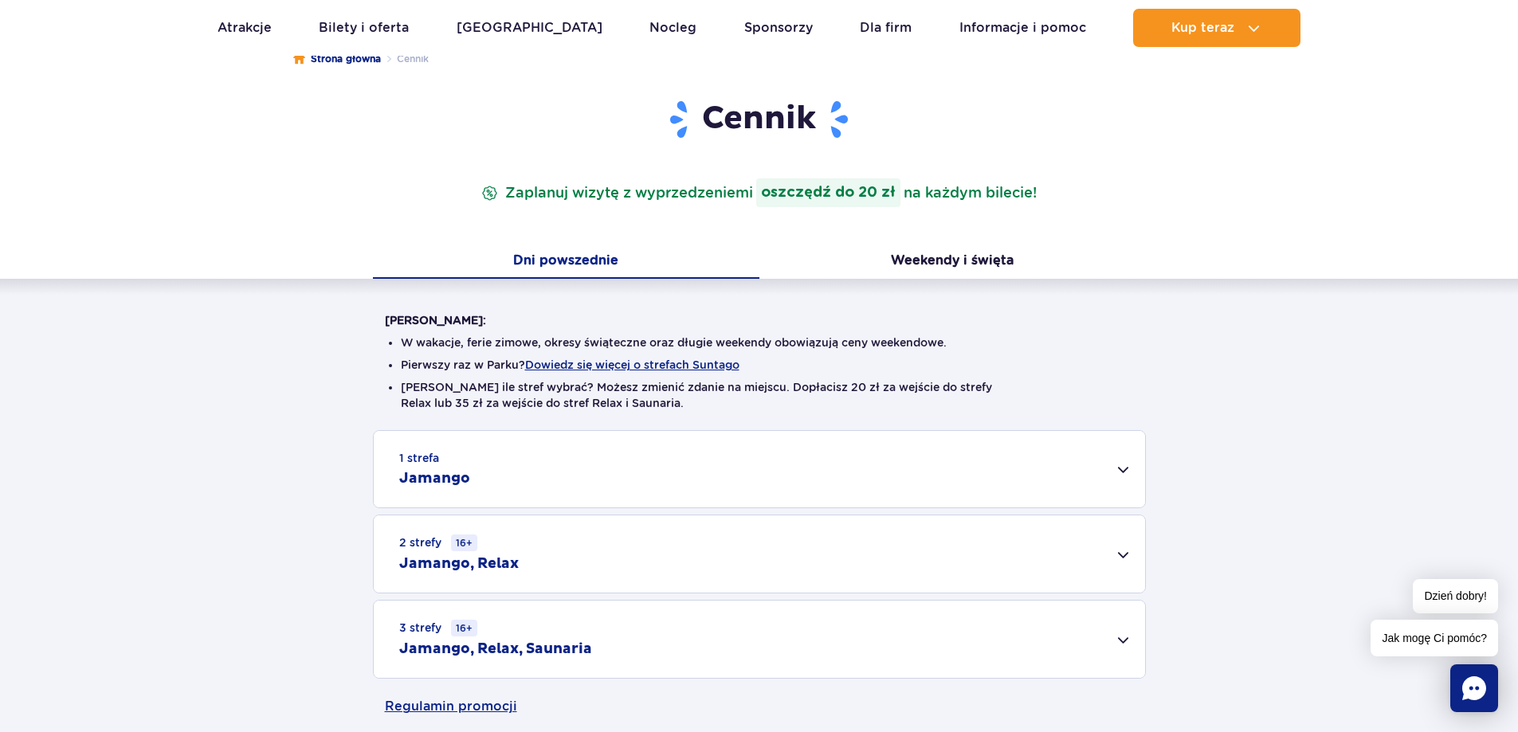
scroll to position [0, 0]
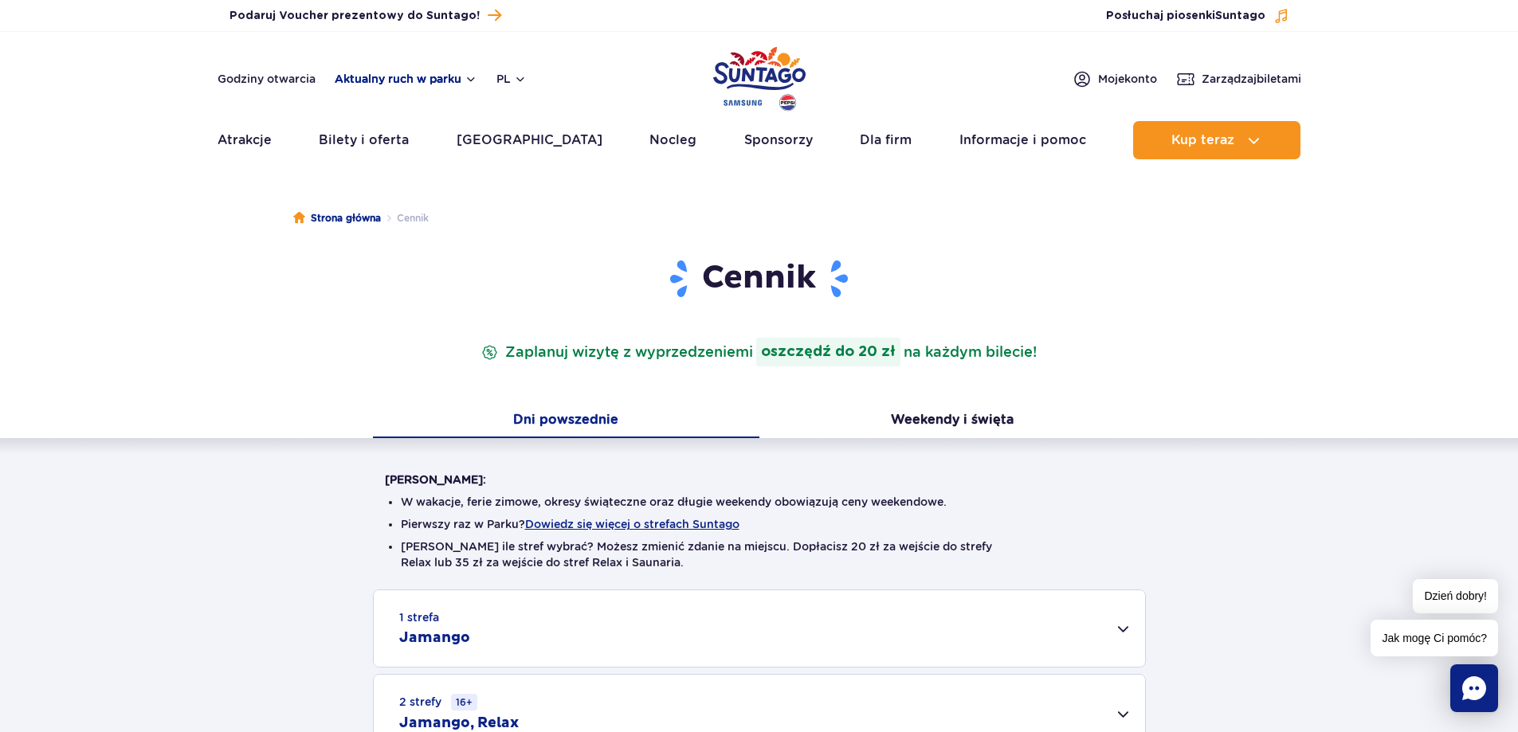
click at [437, 77] on button "Aktualny ruch w parku" at bounding box center [406, 79] width 143 height 13
click at [430, 73] on button "Aktualny ruch w parku" at bounding box center [406, 79] width 143 height 13
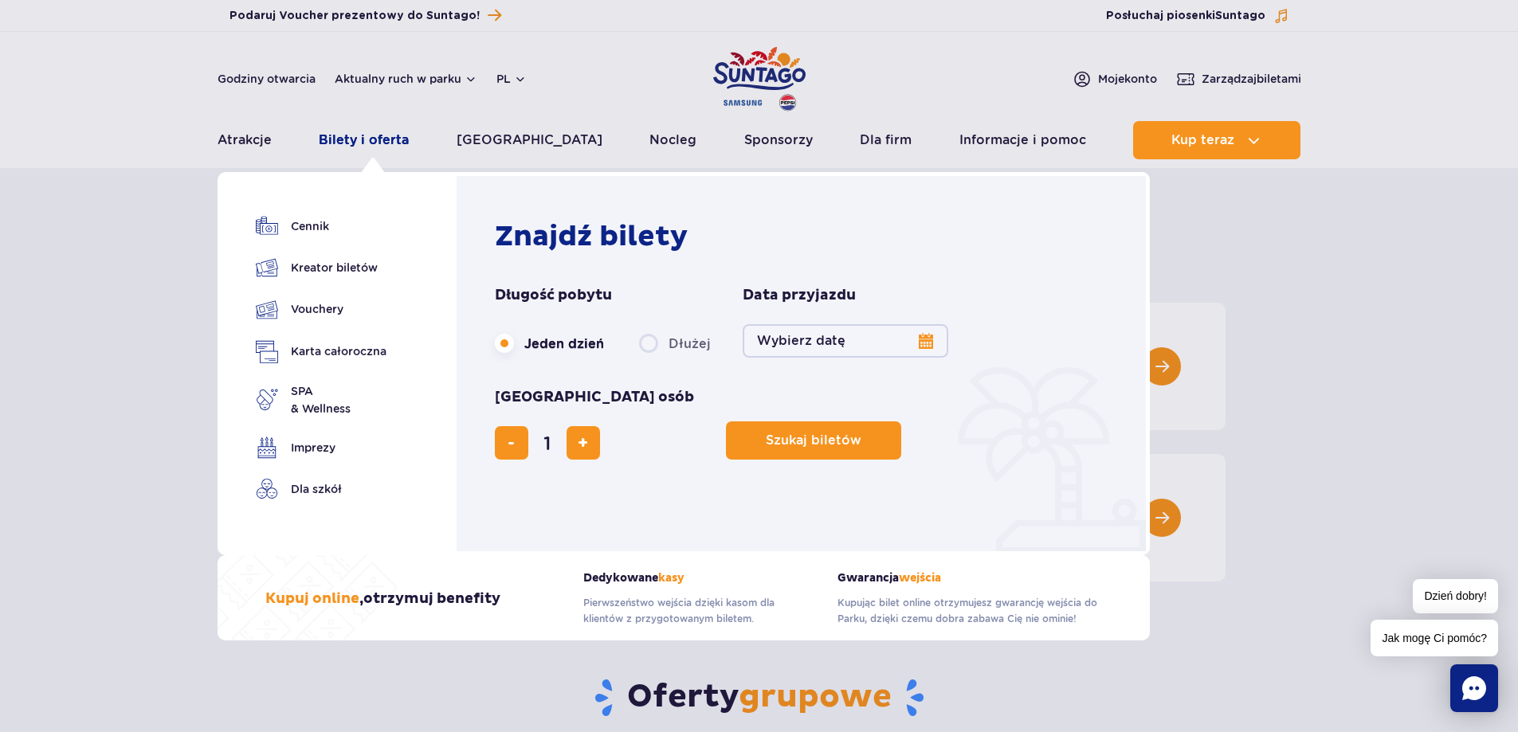
click at [370, 143] on link "Bilety i oferta" at bounding box center [364, 140] width 90 height 38
click at [917, 343] on button "Wybierz datę" at bounding box center [846, 340] width 206 height 33
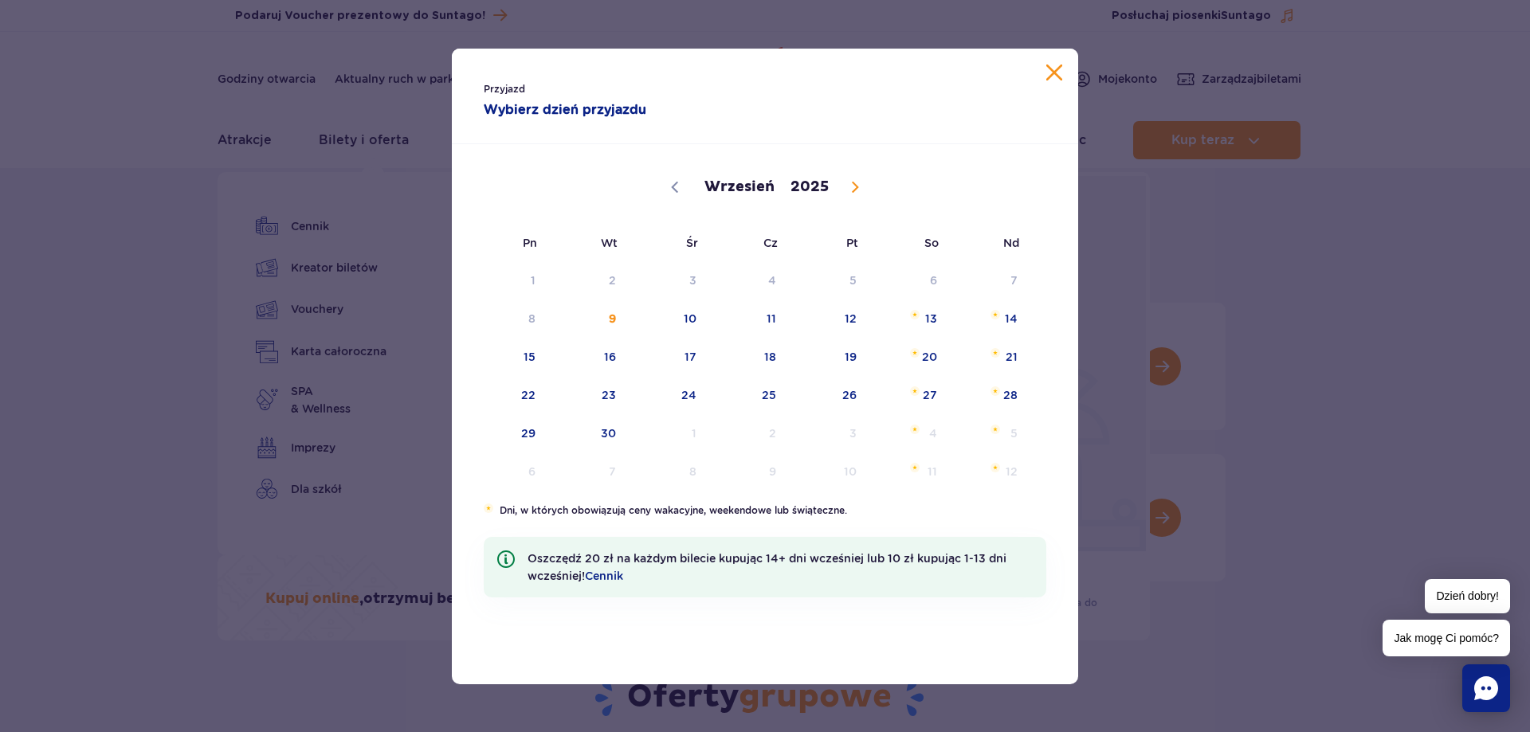
click at [843, 182] on span at bounding box center [854, 187] width 27 height 27
select select "9"
click at [1052, 93] on div "Przyjazd Wybierz dzień przyjazdu" at bounding box center [765, 97] width 626 height 96
click at [1057, 76] on button "Zamknij kalendarz" at bounding box center [1054, 73] width 16 height 16
